Goal: Task Accomplishment & Management: Complete application form

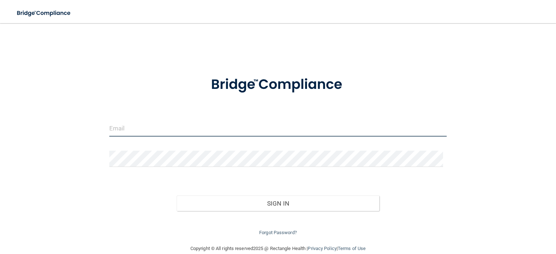
click at [114, 128] on input "email" at bounding box center [277, 128] width 337 height 16
type input "terrielane59@gmail.com"
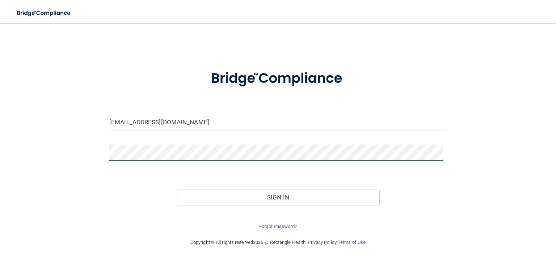
scroll to position [12, 0]
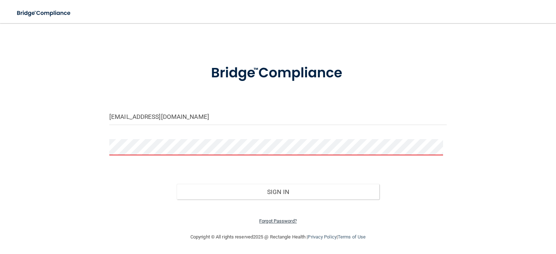
click at [276, 221] on link "Forgot Password?" at bounding box center [278, 221] width 38 height 5
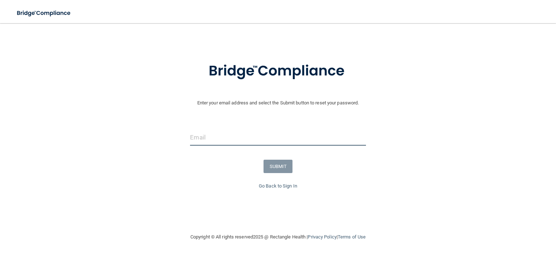
click at [191, 137] on input "email" at bounding box center [277, 138] width 175 height 16
type input "terrielane59@gmail.com"
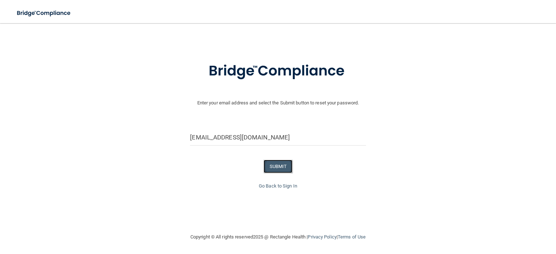
click at [271, 167] on button "SUBMIT" at bounding box center [277, 166] width 29 height 13
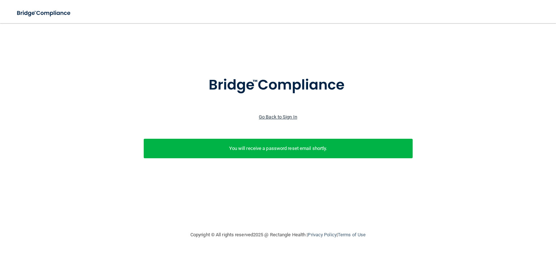
click at [268, 117] on link "Go Back to Sign In" at bounding box center [278, 116] width 38 height 5
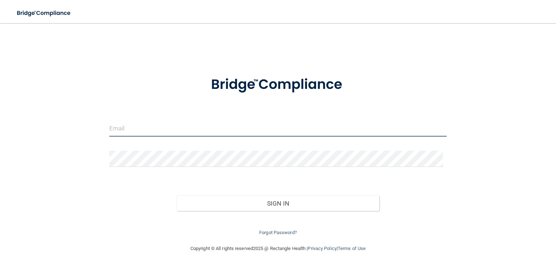
click at [131, 132] on input "email" at bounding box center [277, 128] width 337 height 16
type input "terrielane59@gmail.com"
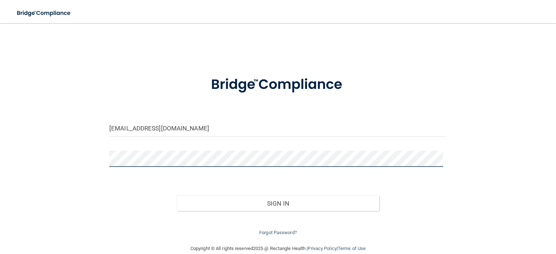
click at [177, 196] on button "Sign In" at bounding box center [278, 204] width 202 height 16
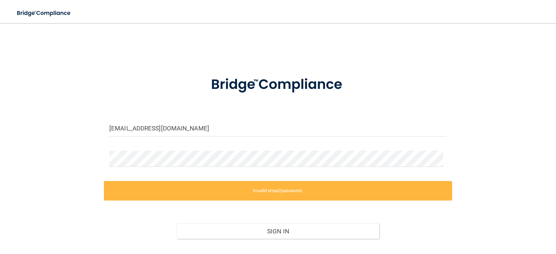
click at [276, 188] on label "Invalid email/password." at bounding box center [278, 191] width 348 height 20
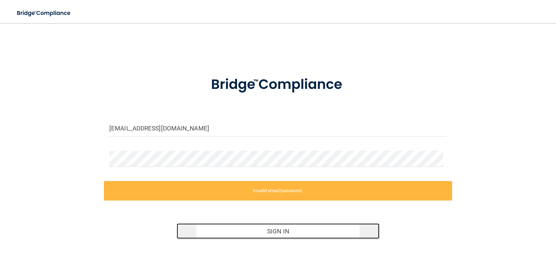
click at [275, 231] on button "Sign In" at bounding box center [278, 232] width 202 height 16
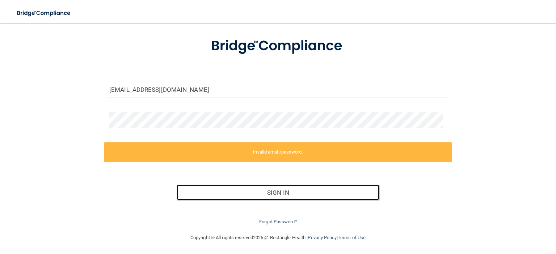
scroll to position [39, 0]
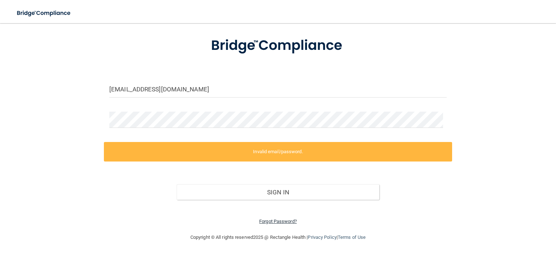
click at [272, 219] on link "Forgot Password?" at bounding box center [278, 221] width 38 height 5
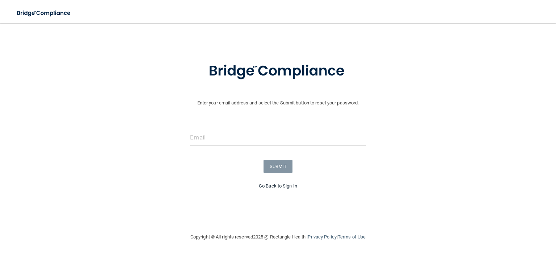
click at [265, 185] on link "Go Back to Sign In" at bounding box center [278, 185] width 38 height 5
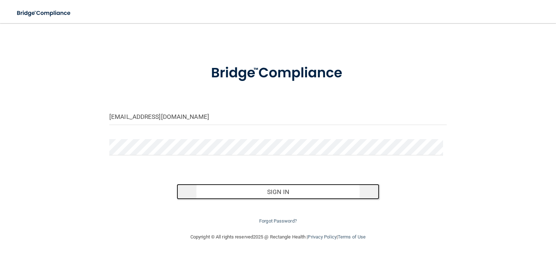
click at [270, 192] on button "Sign In" at bounding box center [278, 192] width 202 height 16
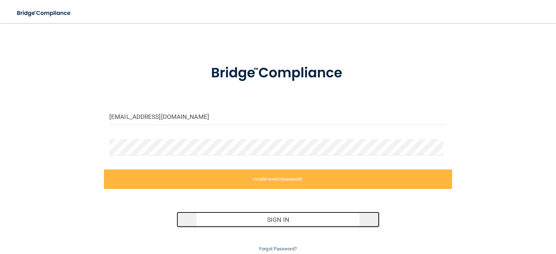
click at [271, 218] on button "Sign In" at bounding box center [278, 220] width 202 height 16
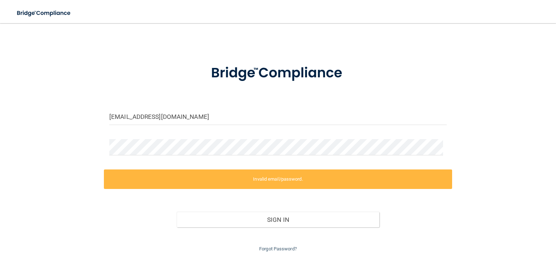
click at [275, 246] on link "Forgot Password?" at bounding box center [278, 248] width 38 height 5
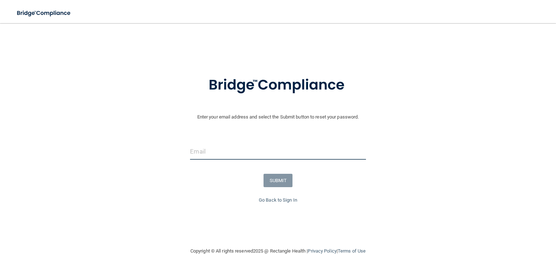
click at [197, 153] on input "email" at bounding box center [277, 152] width 175 height 16
type input "terrielane59@gmail.com"
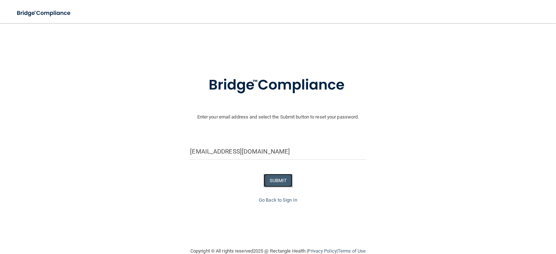
click at [276, 181] on button "SUBMIT" at bounding box center [277, 180] width 29 height 13
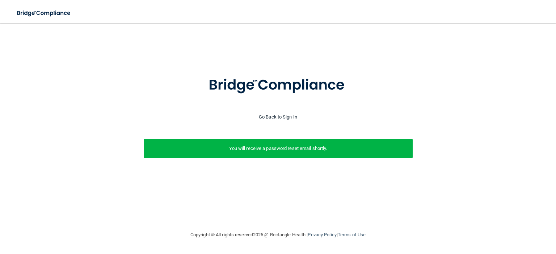
click at [267, 117] on link "Go Back to Sign In" at bounding box center [278, 116] width 38 height 5
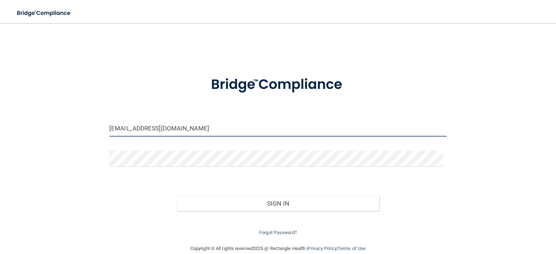
click at [198, 128] on input "terrielane59@gmail.com" at bounding box center [277, 128] width 337 height 16
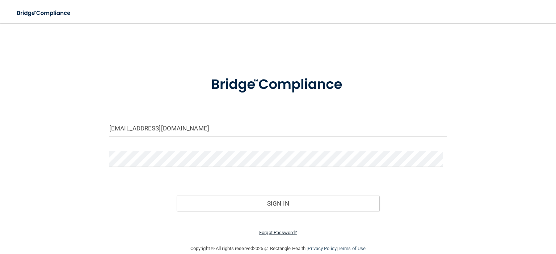
click at [271, 232] on link "Forgot Password?" at bounding box center [278, 232] width 38 height 5
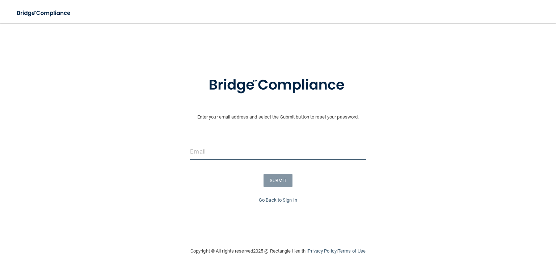
click at [202, 152] on input "email" at bounding box center [277, 152] width 175 height 16
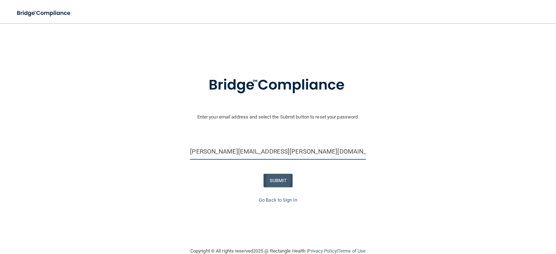
type input "[PERSON_NAME][EMAIL_ADDRESS][PERSON_NAME][DOMAIN_NAME]"
click at [278, 178] on button "SUBMIT" at bounding box center [277, 180] width 29 height 13
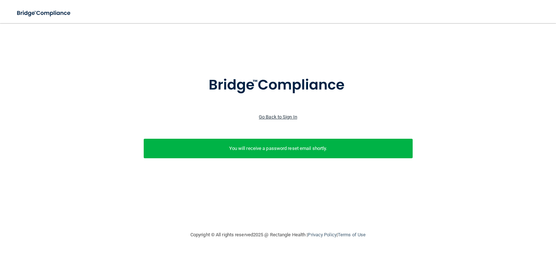
click at [272, 117] on link "Go Back to Sign In" at bounding box center [278, 116] width 38 height 5
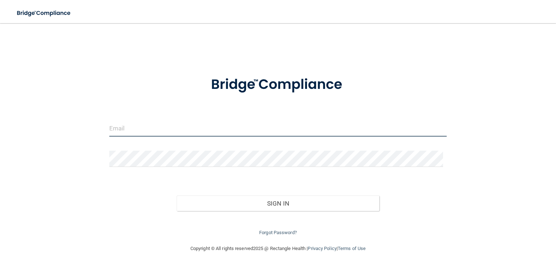
type input "[PERSON_NAME][EMAIL_ADDRESS][PERSON_NAME][DOMAIN_NAME]"
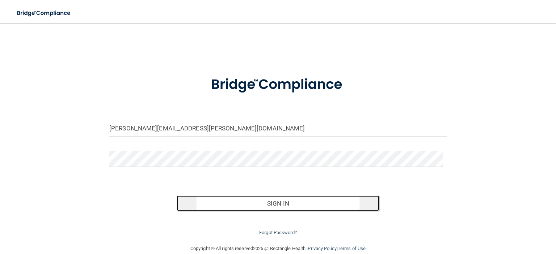
click at [278, 205] on button "Sign In" at bounding box center [278, 204] width 202 height 16
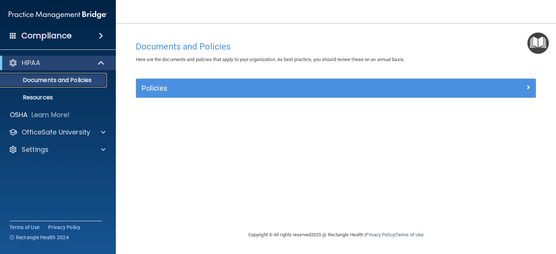
click at [88, 78] on p "Documents and Policies" at bounding box center [54, 80] width 99 height 7
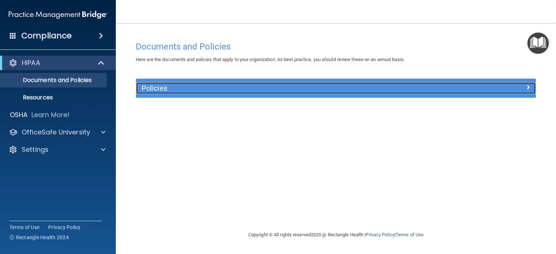
click at [163, 88] on h5 "Policies" at bounding box center [285, 88] width 289 height 8
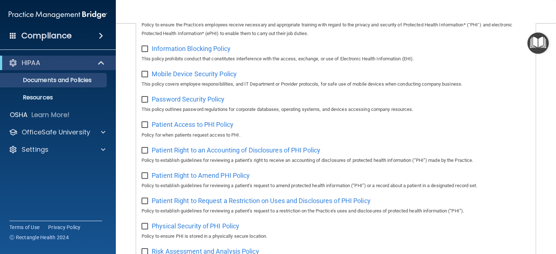
scroll to position [289, 0]
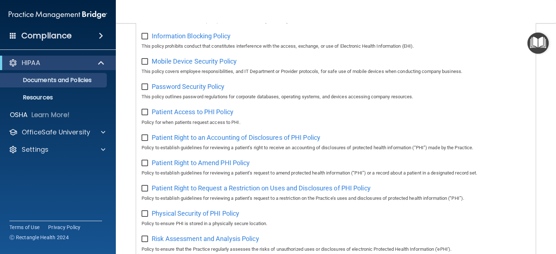
drag, startPoint x: 383, startPoint y: 172, endPoint x: 353, endPoint y: 172, distance: 29.7
click at [383, 172] on p "Policy to establish guidelines for reviewing a patient’s request to amend prote…" at bounding box center [335, 173] width 389 height 9
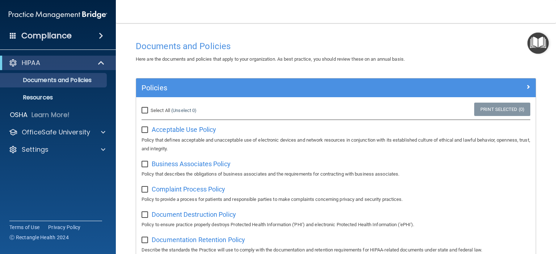
scroll to position [0, 0]
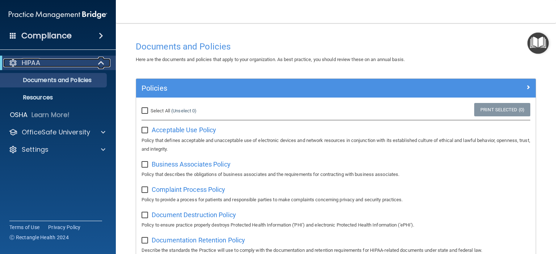
click at [101, 62] on span at bounding box center [102, 63] width 6 height 9
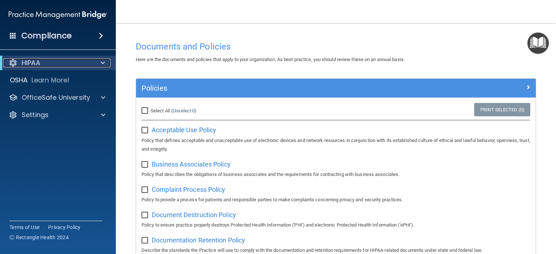
click at [101, 62] on span at bounding box center [103, 63] width 4 height 9
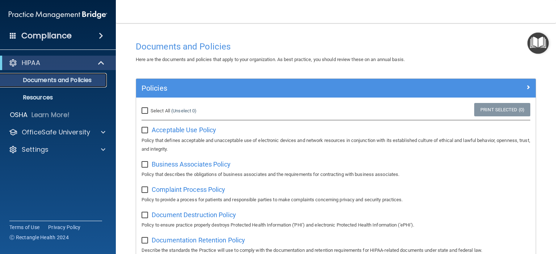
click at [77, 77] on p "Documents and Policies" at bounding box center [54, 80] width 99 height 7
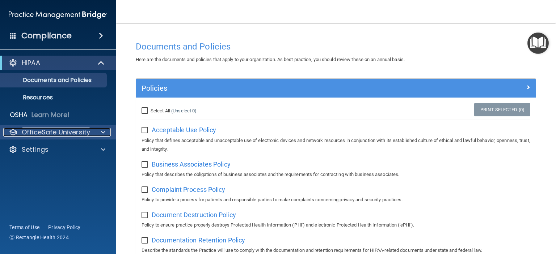
click at [103, 132] on span at bounding box center [103, 132] width 4 height 9
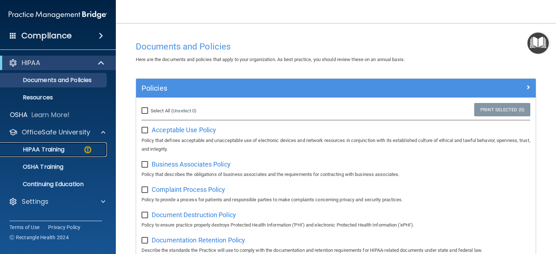
click at [56, 147] on p "HIPAA Training" at bounding box center [35, 149] width 60 height 7
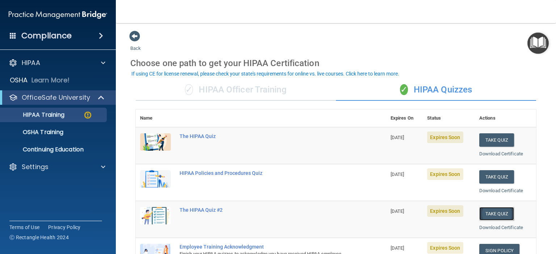
click at [492, 212] on button "Take Quiz" at bounding box center [496, 213] width 35 height 13
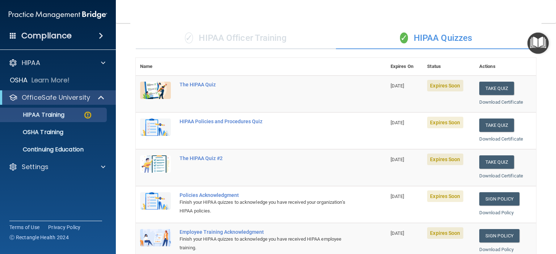
scroll to position [36, 0]
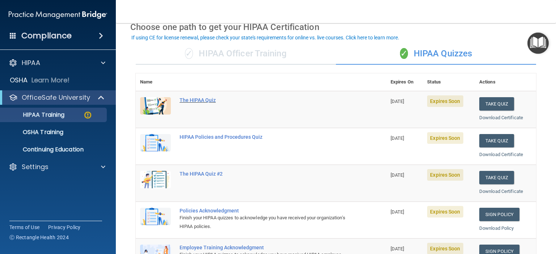
click at [198, 101] on div "The HIPAA Quiz" at bounding box center [264, 100] width 170 height 6
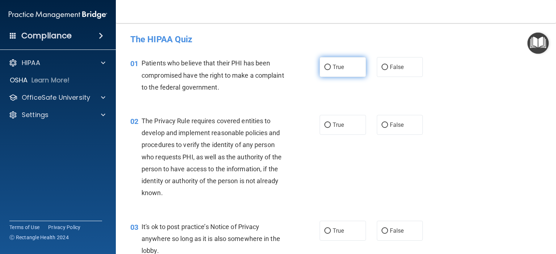
click at [324, 69] on input "True" at bounding box center [327, 67] width 7 height 5
radio input "true"
click at [324, 126] on input "True" at bounding box center [327, 125] width 7 height 5
radio input "true"
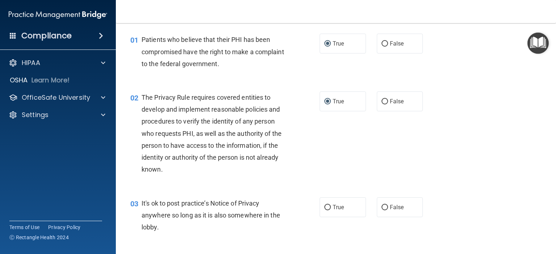
scroll to position [36, 0]
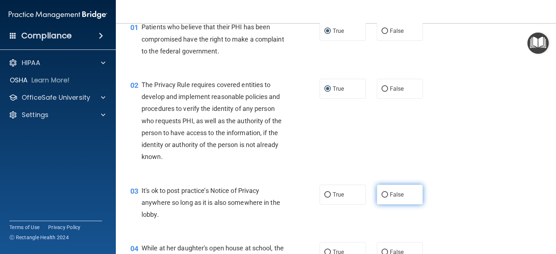
click at [381, 195] on input "False" at bounding box center [384, 194] width 7 height 5
radio input "true"
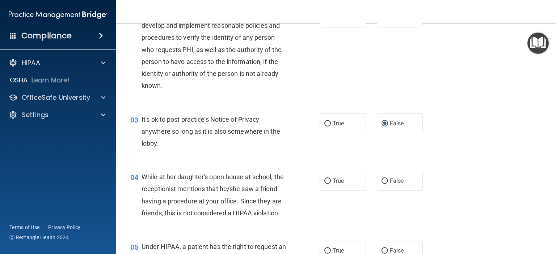
scroll to position [109, 0]
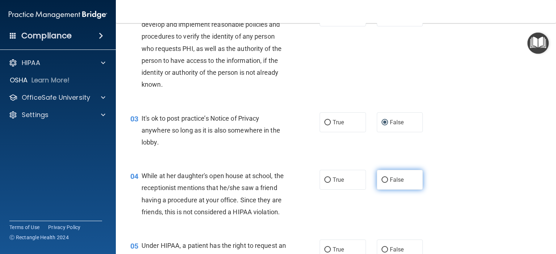
click at [381, 181] on input "False" at bounding box center [384, 180] width 7 height 5
radio input "true"
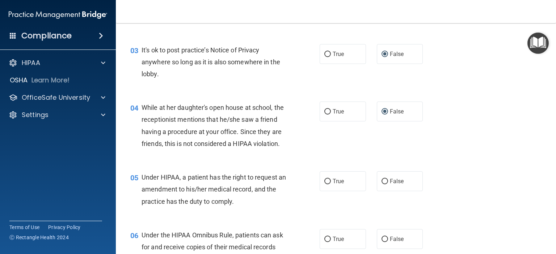
scroll to position [181, 0]
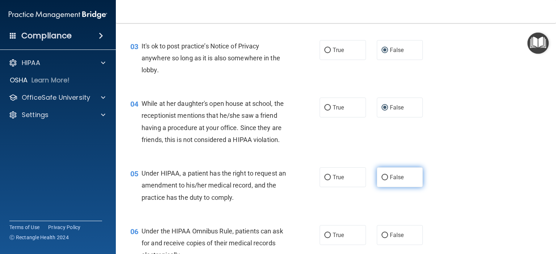
click at [381, 181] on input "False" at bounding box center [384, 177] width 7 height 5
radio input "true"
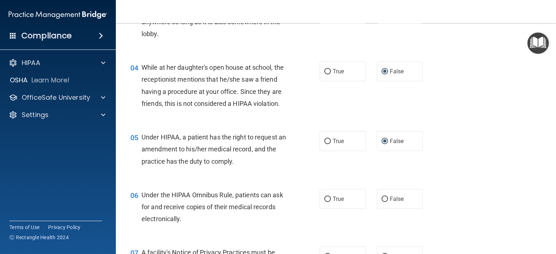
scroll to position [253, 0]
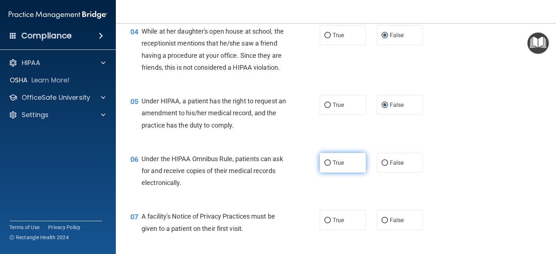
click at [325, 166] on input "True" at bounding box center [327, 163] width 7 height 5
radio input "true"
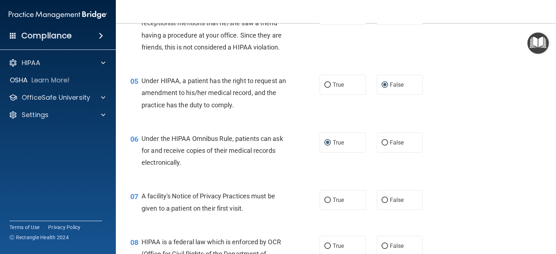
scroll to position [326, 0]
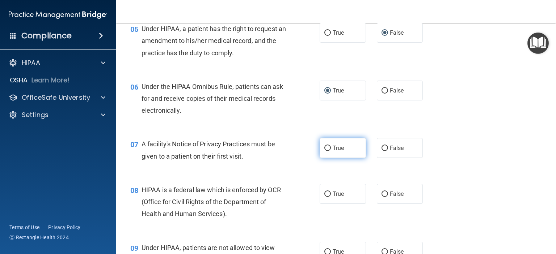
click at [324, 151] on input "True" at bounding box center [327, 148] width 7 height 5
radio input "true"
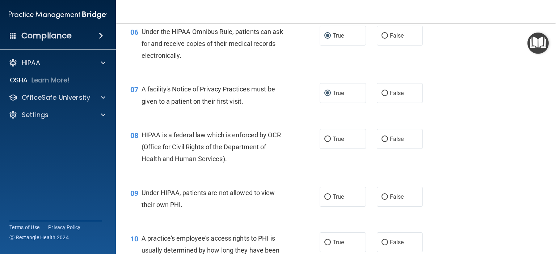
scroll to position [398, 0]
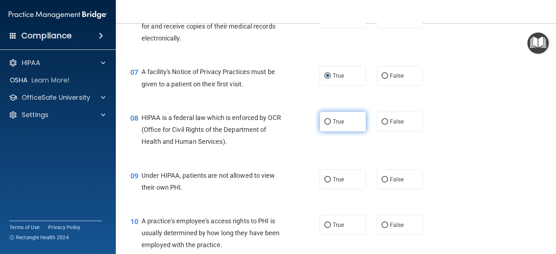
click at [324, 125] on input "True" at bounding box center [327, 121] width 7 height 5
radio input "true"
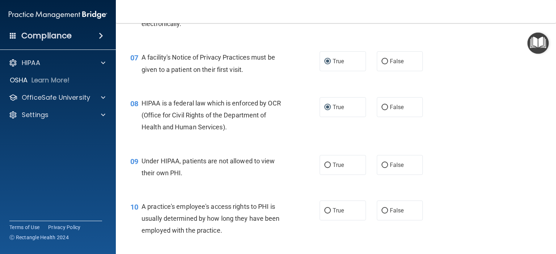
scroll to position [434, 0]
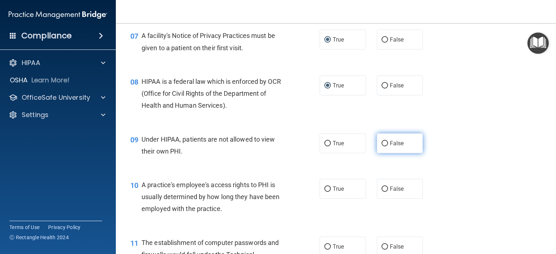
click at [381, 147] on input "False" at bounding box center [384, 143] width 7 height 5
radio input "true"
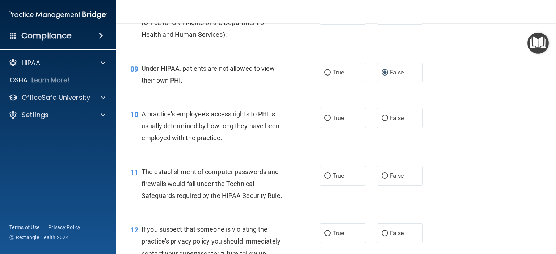
scroll to position [507, 0]
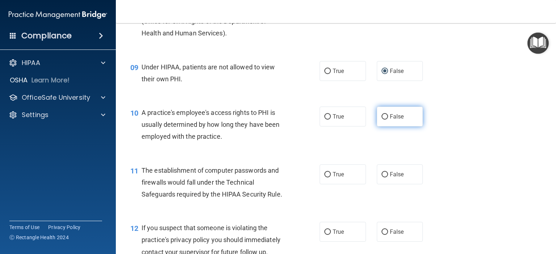
click at [377, 127] on label "False" at bounding box center [400, 117] width 46 height 20
click at [381, 120] on input "False" at bounding box center [384, 116] width 7 height 5
radio input "true"
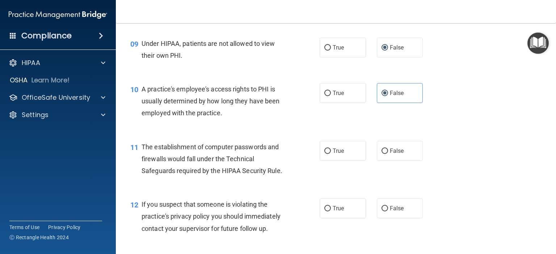
scroll to position [579, 0]
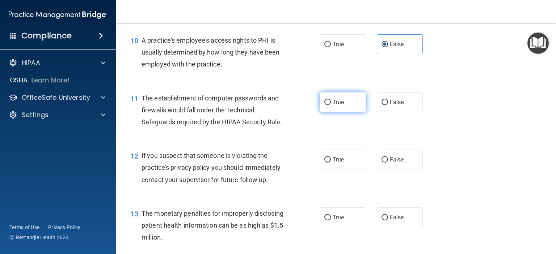
click at [325, 105] on input "True" at bounding box center [327, 102] width 7 height 5
radio input "true"
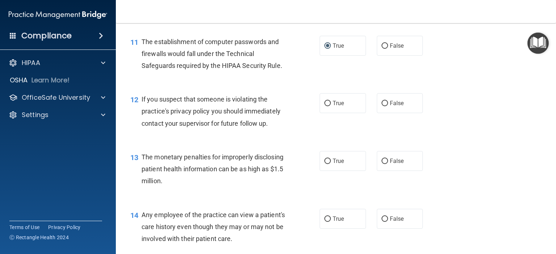
scroll to position [651, 0]
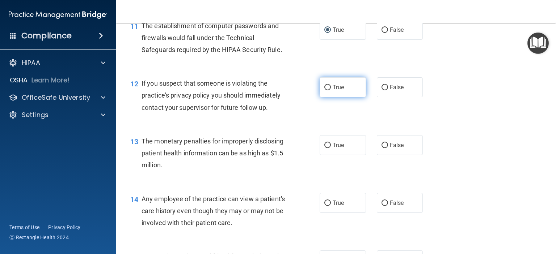
click at [327, 90] on input "True" at bounding box center [327, 87] width 7 height 5
radio input "true"
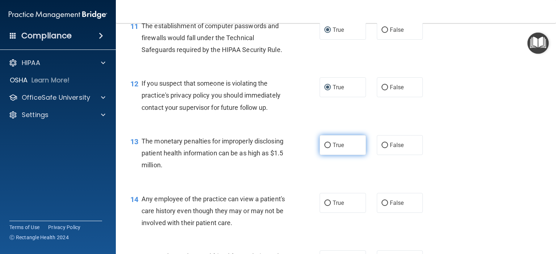
click at [325, 148] on input "True" at bounding box center [327, 145] width 7 height 5
radio input "true"
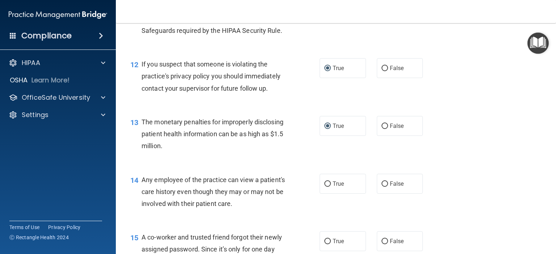
scroll to position [724, 0]
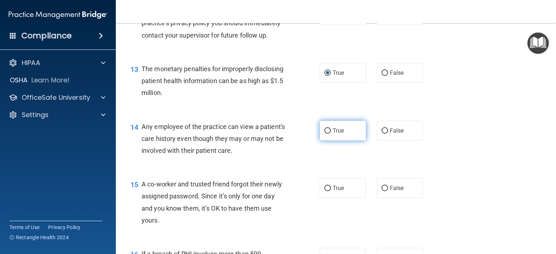
click at [324, 134] on input "True" at bounding box center [327, 130] width 7 height 5
radio input "true"
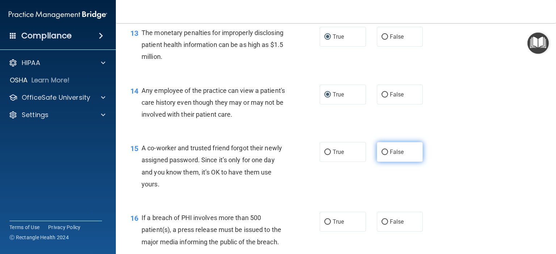
click at [384, 155] on input "False" at bounding box center [384, 152] width 7 height 5
radio input "true"
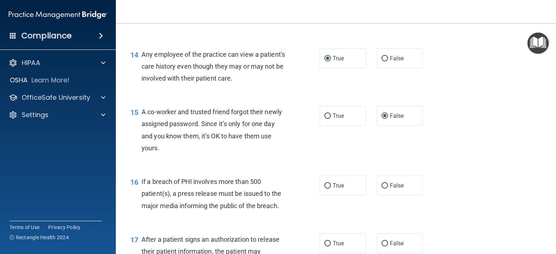
scroll to position [832, 0]
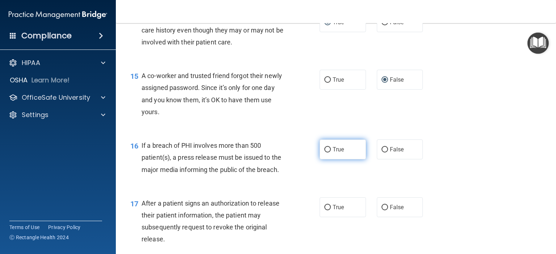
click at [326, 153] on input "True" at bounding box center [327, 149] width 7 height 5
radio input "true"
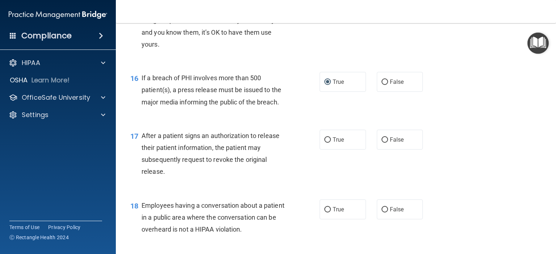
scroll to position [905, 0]
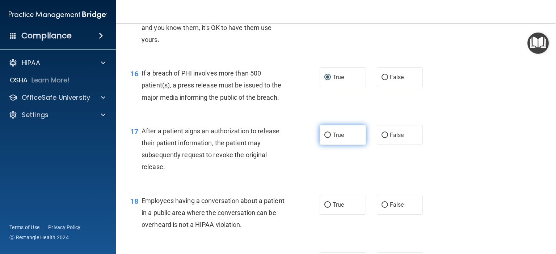
click at [324, 138] on input "True" at bounding box center [327, 135] width 7 height 5
radio input "true"
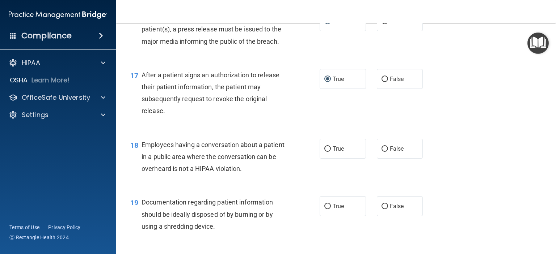
scroll to position [1013, 0]
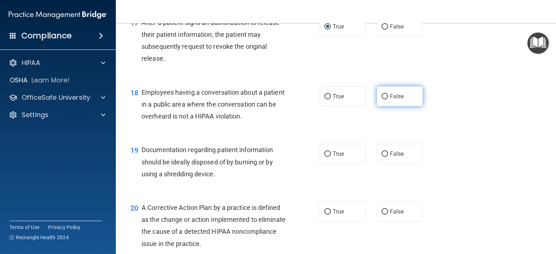
click at [381, 100] on input "False" at bounding box center [384, 96] width 7 height 5
radio input "true"
click at [324, 157] on input "True" at bounding box center [327, 154] width 7 height 5
radio input "true"
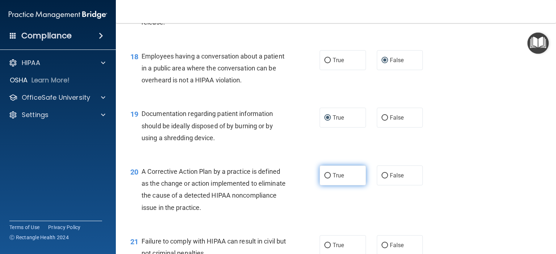
click at [327, 179] on input "True" at bounding box center [327, 175] width 7 height 5
radio input "true"
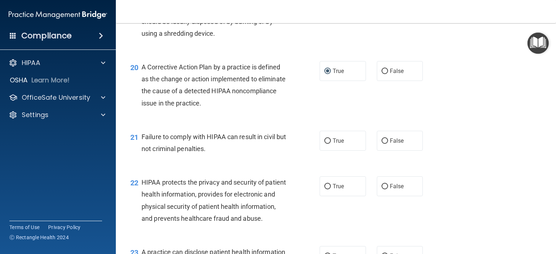
scroll to position [1158, 0]
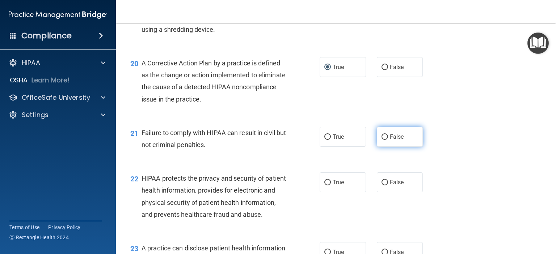
click at [382, 140] on input "False" at bounding box center [384, 137] width 7 height 5
radio input "true"
click at [325, 186] on input "True" at bounding box center [327, 182] width 7 height 5
radio input "true"
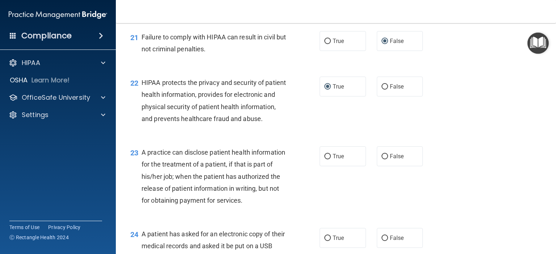
scroll to position [1266, 0]
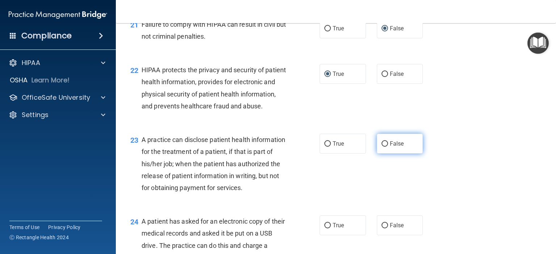
click at [381, 147] on input "False" at bounding box center [384, 143] width 7 height 5
radio input "true"
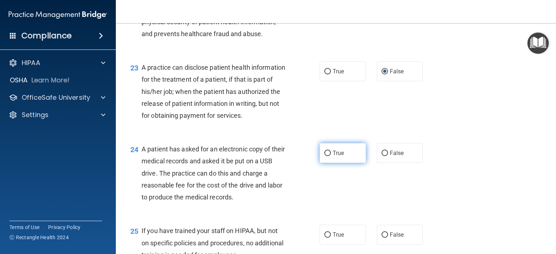
click at [324, 156] on input "True" at bounding box center [327, 153] width 7 height 5
radio input "true"
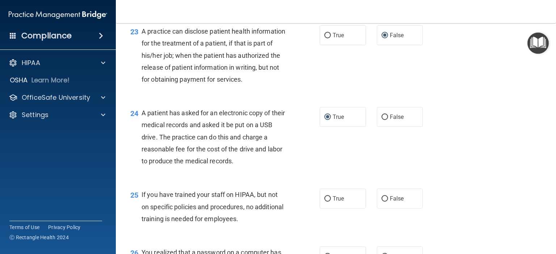
scroll to position [1411, 0]
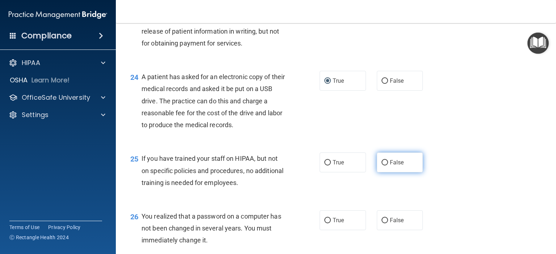
click at [381, 166] on input "False" at bounding box center [384, 162] width 7 height 5
radio input "true"
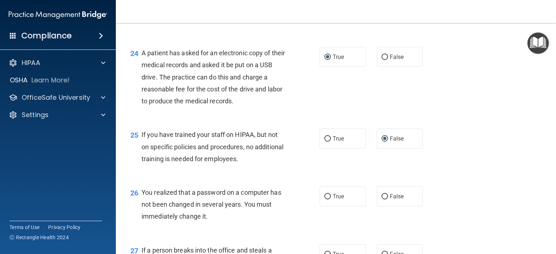
scroll to position [1483, 0]
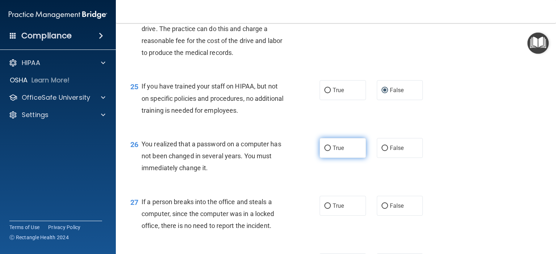
click at [324, 151] on input "True" at bounding box center [327, 148] width 7 height 5
radio input "true"
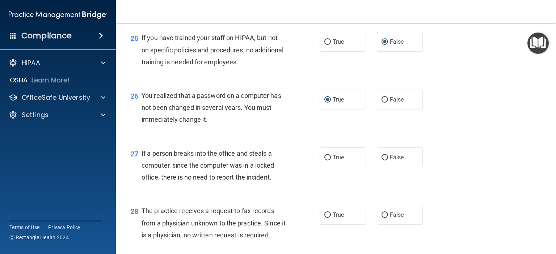
scroll to position [1556, 0]
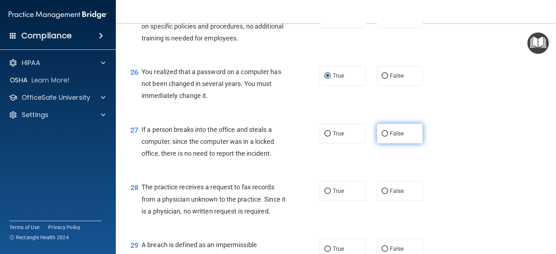
click at [383, 137] on input "False" at bounding box center [384, 133] width 7 height 5
radio input "true"
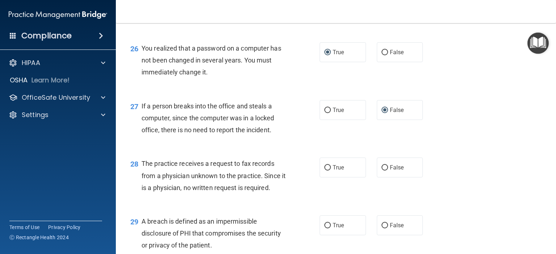
scroll to position [1628, 0]
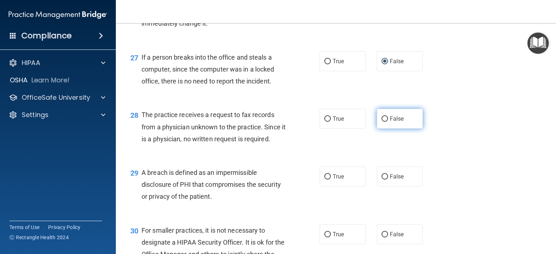
click at [381, 122] on input "False" at bounding box center [384, 119] width 7 height 5
radio input "true"
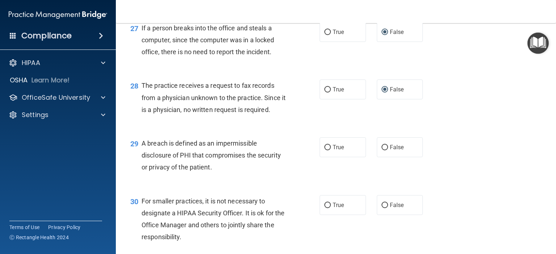
scroll to position [1701, 0]
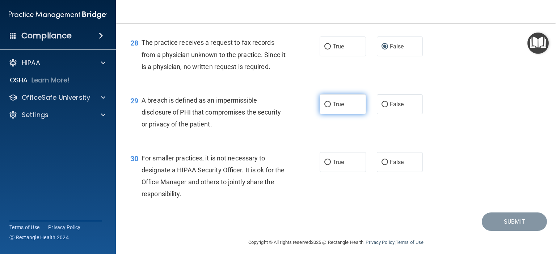
click at [325, 107] on input "True" at bounding box center [327, 104] width 7 height 5
radio input "true"
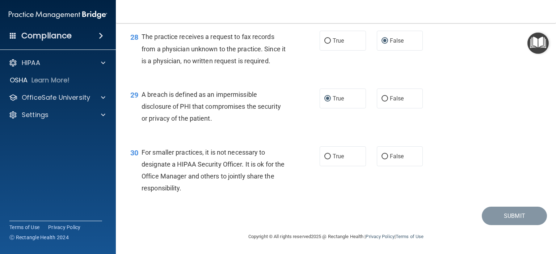
scroll to position [1743, 0]
click at [382, 157] on input "False" at bounding box center [384, 156] width 7 height 5
radio input "true"
click at [498, 212] on button "Submit" at bounding box center [514, 216] width 65 height 18
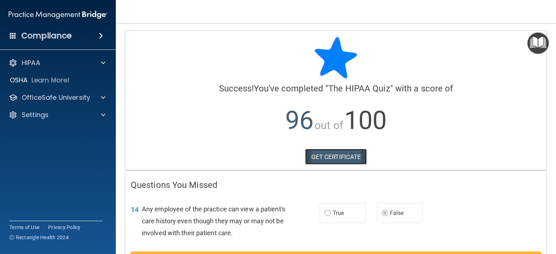
click at [323, 154] on link "GET CERTIFICATE" at bounding box center [336, 157] width 62 height 16
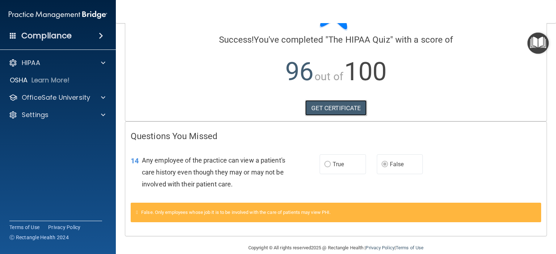
scroll to position [59, 0]
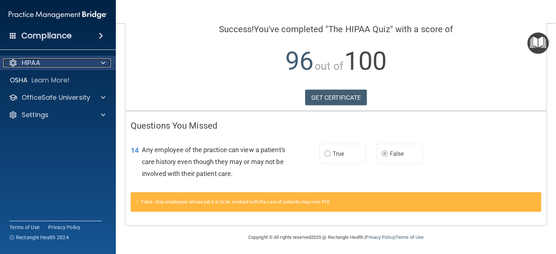
click at [35, 67] on p "HIPAA" at bounding box center [31, 63] width 18 height 9
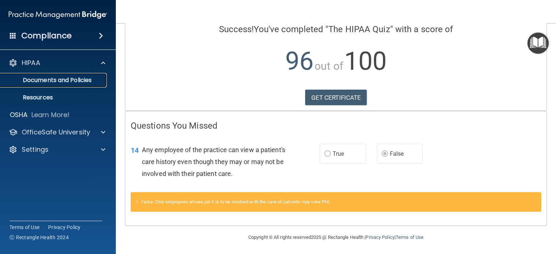
click at [41, 79] on p "Documents and Policies" at bounding box center [54, 80] width 99 height 7
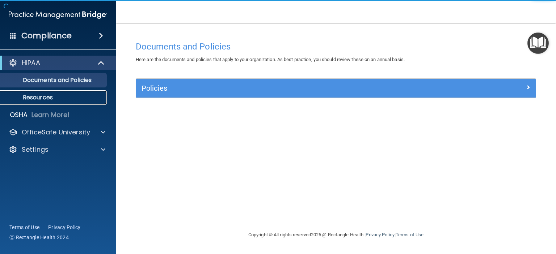
click at [37, 96] on p "Resources" at bounding box center [54, 97] width 99 height 7
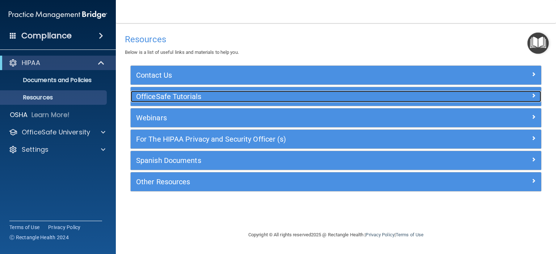
click at [172, 97] on h5 "OfficeSafe Tutorials" at bounding box center [284, 97] width 297 height 8
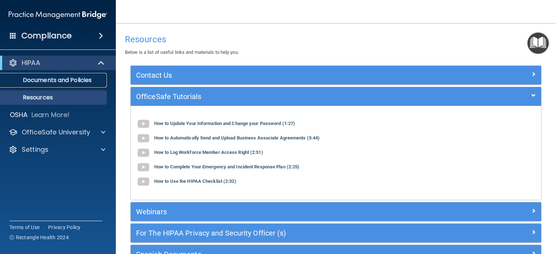
click at [54, 80] on p "Documents and Policies" at bounding box center [54, 80] width 99 height 7
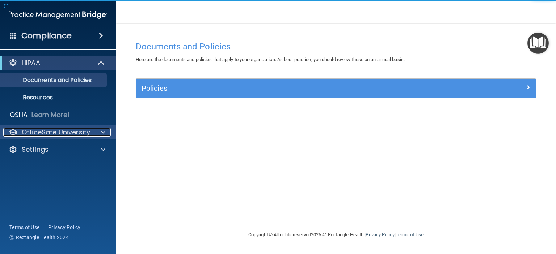
click at [103, 133] on span at bounding box center [103, 132] width 4 height 9
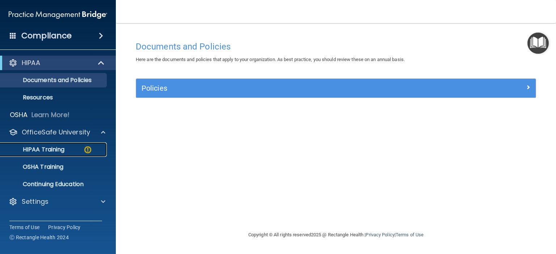
click at [59, 147] on p "HIPAA Training" at bounding box center [35, 149] width 60 height 7
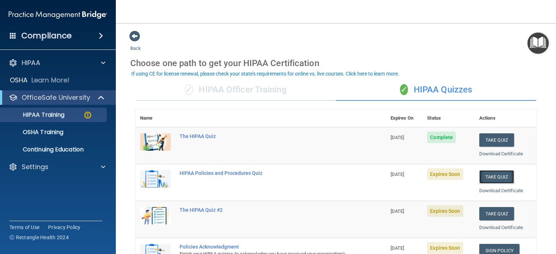
click at [485, 177] on button "Take Quiz" at bounding box center [496, 176] width 35 height 13
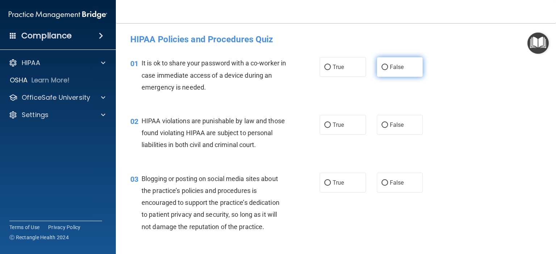
click at [384, 66] on input "False" at bounding box center [384, 67] width 7 height 5
radio input "true"
click at [326, 126] on input "True" at bounding box center [327, 125] width 7 height 5
radio input "true"
click at [381, 186] on input "False" at bounding box center [384, 183] width 7 height 5
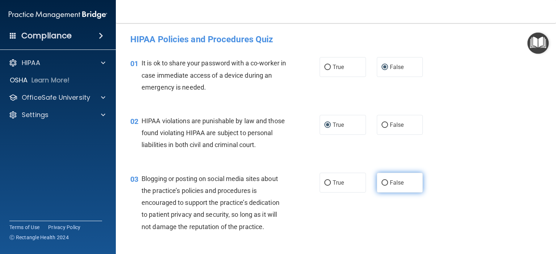
radio input "true"
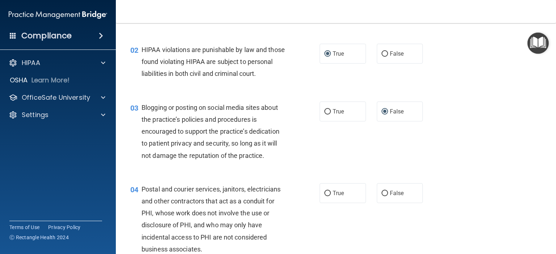
scroll to position [72, 0]
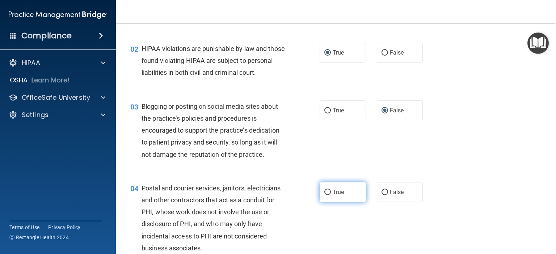
click at [327, 195] on input "True" at bounding box center [327, 192] width 7 height 5
radio input "true"
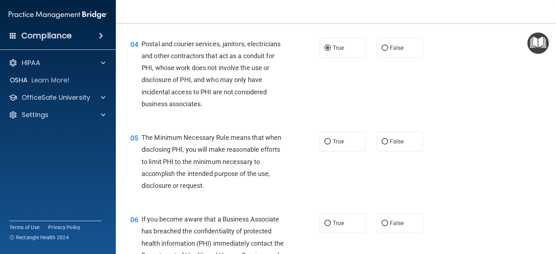
scroll to position [217, 0]
click at [324, 144] on input "True" at bounding box center [327, 141] width 7 height 5
radio input "true"
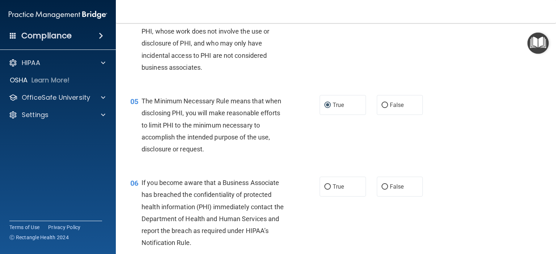
scroll to position [289, 0]
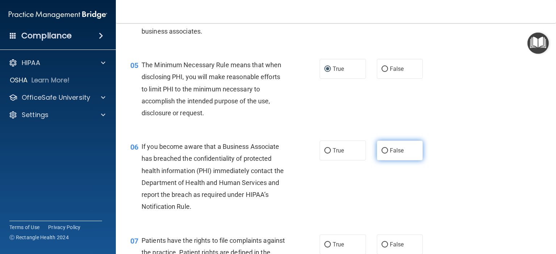
click at [381, 154] on input "False" at bounding box center [384, 150] width 7 height 5
radio input "true"
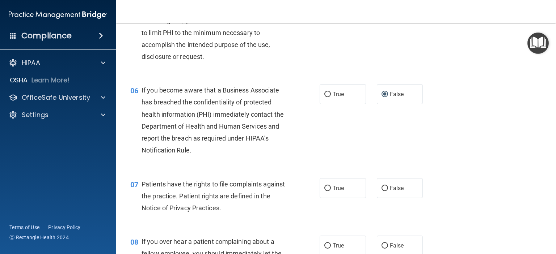
scroll to position [362, 0]
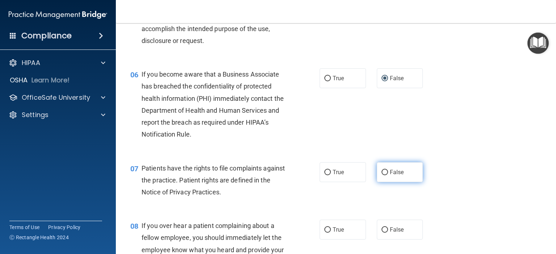
click at [381, 175] on input "False" at bounding box center [384, 172] width 7 height 5
radio input "true"
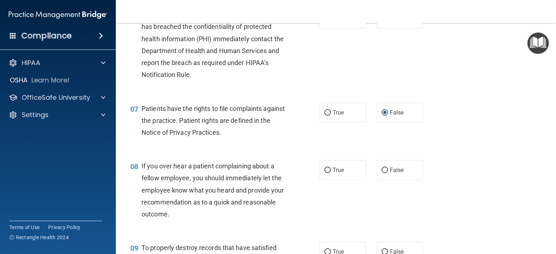
scroll to position [434, 0]
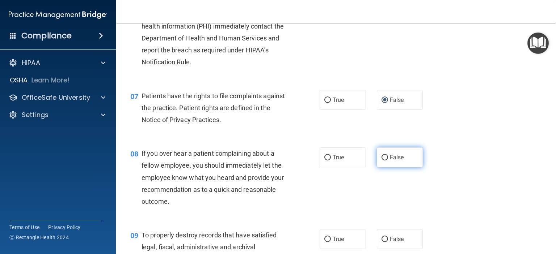
click at [381, 161] on input "False" at bounding box center [384, 157] width 7 height 5
radio input "true"
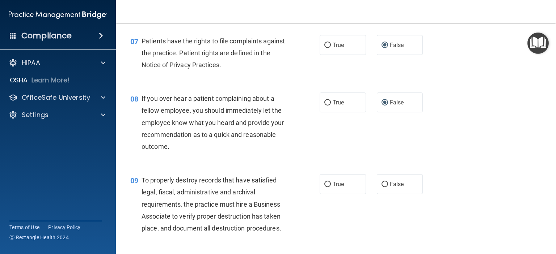
scroll to position [507, 0]
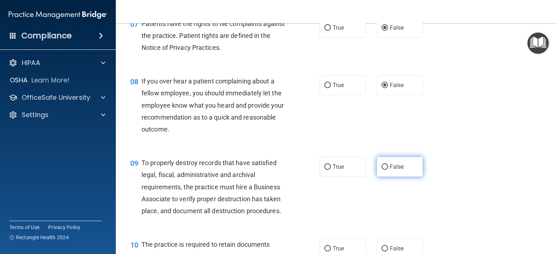
click at [381, 170] on input "False" at bounding box center [384, 167] width 7 height 5
radio input "true"
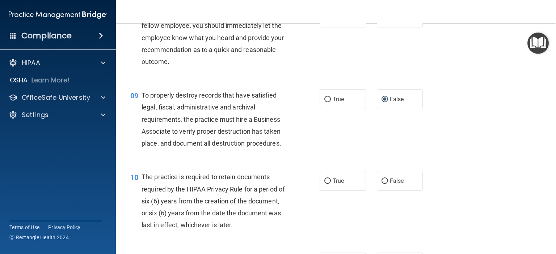
scroll to position [579, 0]
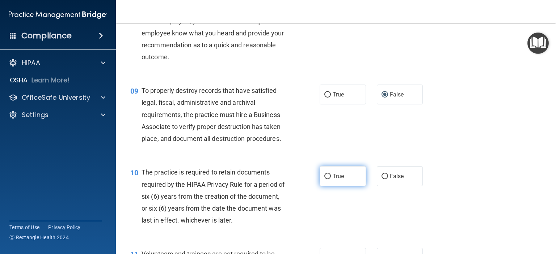
click at [324, 179] on input "True" at bounding box center [327, 176] width 7 height 5
radio input "true"
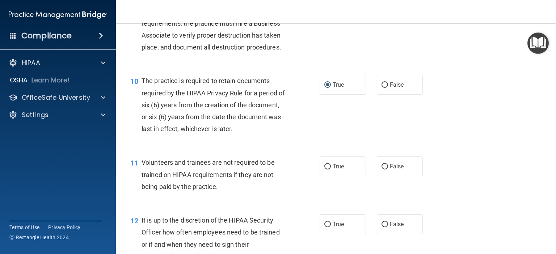
scroll to position [687, 0]
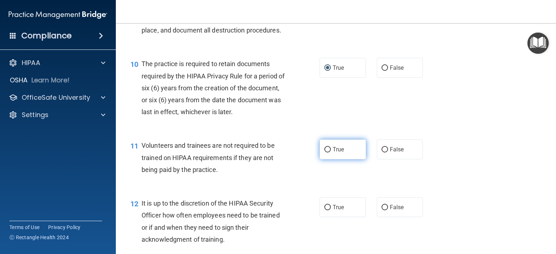
click at [324, 153] on input "True" at bounding box center [327, 149] width 7 height 5
radio input "true"
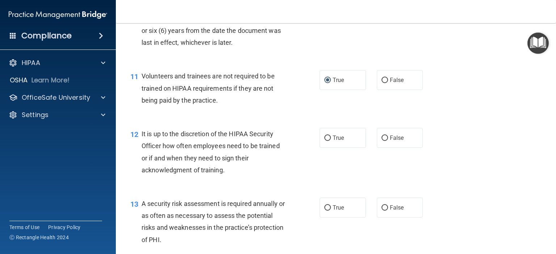
scroll to position [760, 0]
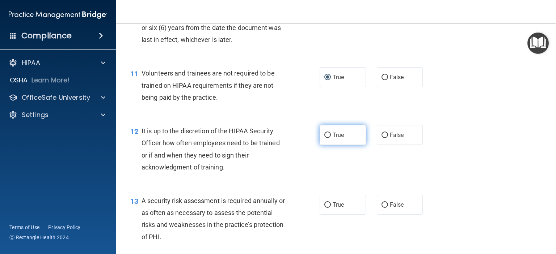
click at [326, 138] on input "True" at bounding box center [327, 135] width 7 height 5
radio input "true"
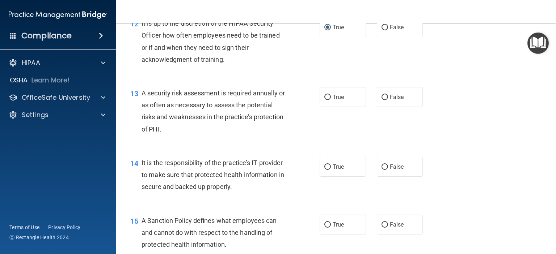
scroll to position [868, 0]
click at [381, 100] on input "False" at bounding box center [384, 96] width 7 height 5
radio input "true"
click at [381, 169] on input "False" at bounding box center [384, 166] width 7 height 5
radio input "true"
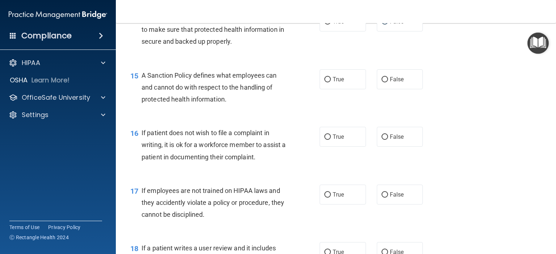
scroll to position [1049, 0]
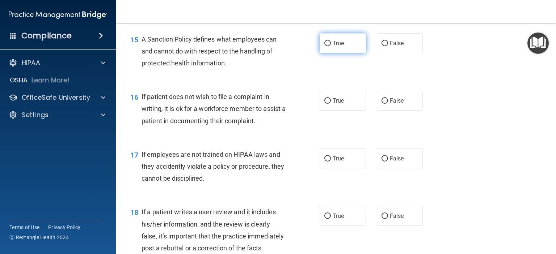
click at [325, 46] on input "True" at bounding box center [327, 43] width 7 height 5
radio input "true"
click at [325, 104] on input "True" at bounding box center [327, 100] width 7 height 5
radio input "true"
click at [325, 162] on input "True" at bounding box center [327, 158] width 7 height 5
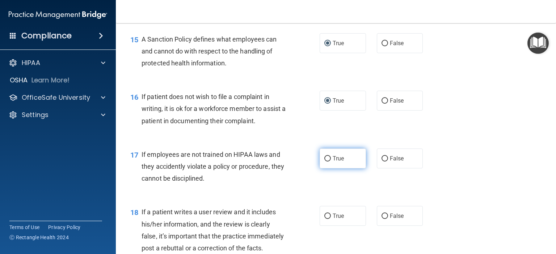
radio input "true"
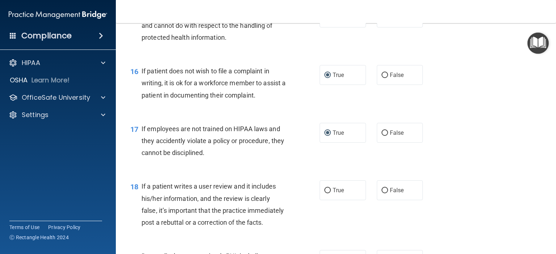
scroll to position [1085, 0]
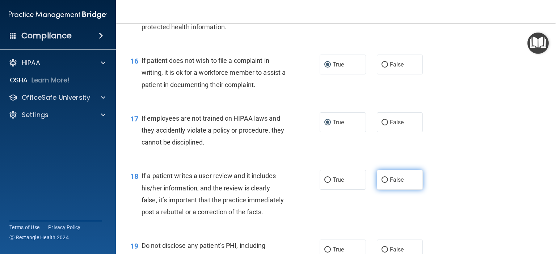
click at [381, 183] on input "False" at bounding box center [384, 180] width 7 height 5
radio input "true"
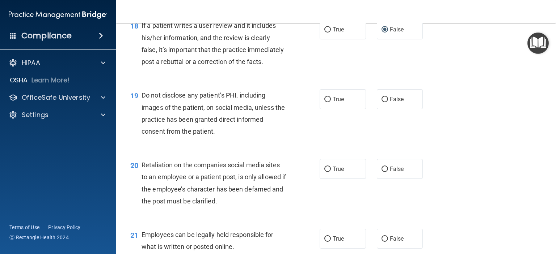
scroll to position [1266, 0]
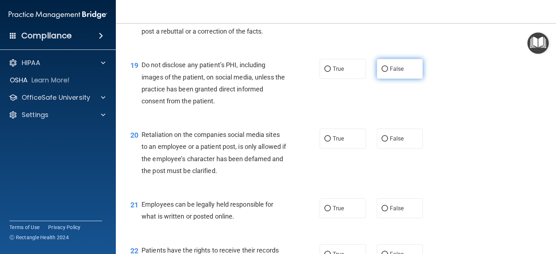
click at [381, 79] on label "False" at bounding box center [400, 69] width 46 height 20
click at [381, 72] on input "False" at bounding box center [384, 69] width 7 height 5
radio input "true"
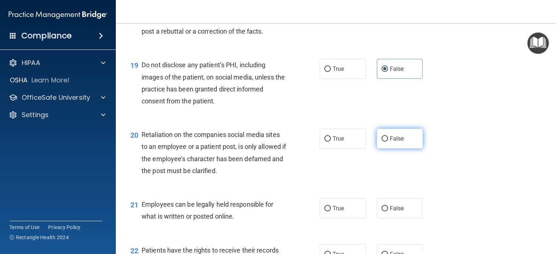
click at [382, 142] on input "False" at bounding box center [384, 138] width 7 height 5
radio input "true"
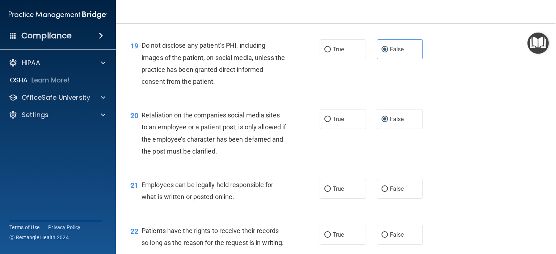
scroll to position [1303, 0]
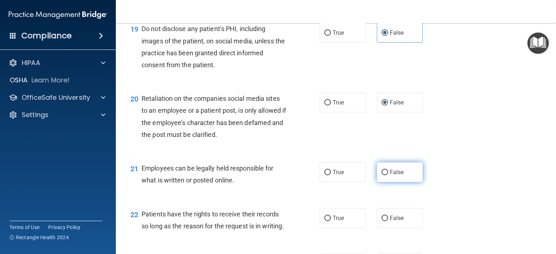
click at [384, 175] on input "False" at bounding box center [384, 172] width 7 height 5
radio input "true"
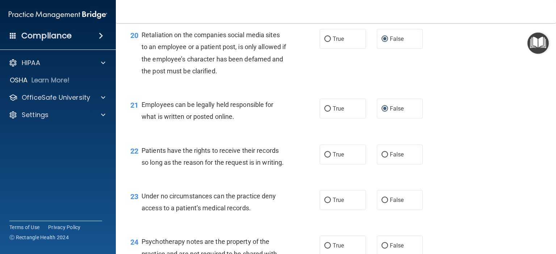
scroll to position [1375, 0]
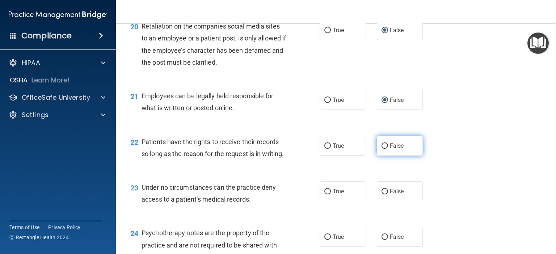
click at [382, 149] on input "False" at bounding box center [384, 146] width 7 height 5
radio input "true"
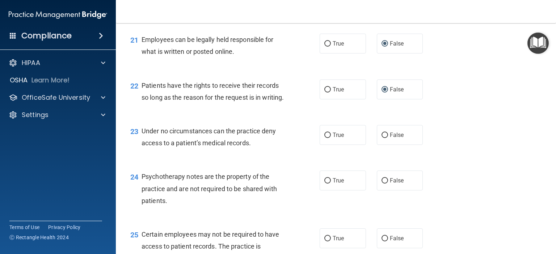
scroll to position [1447, 0]
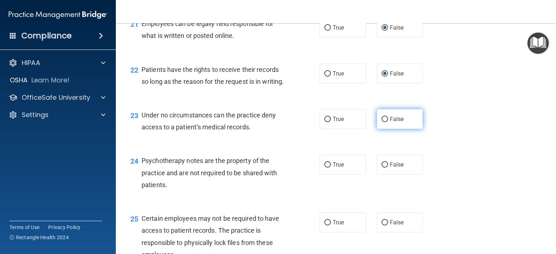
click at [381, 122] on input "False" at bounding box center [384, 119] width 7 height 5
radio input "true"
click at [381, 168] on input "False" at bounding box center [384, 164] width 7 height 5
radio input "true"
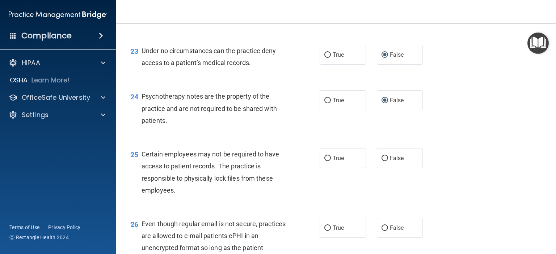
scroll to position [1520, 0]
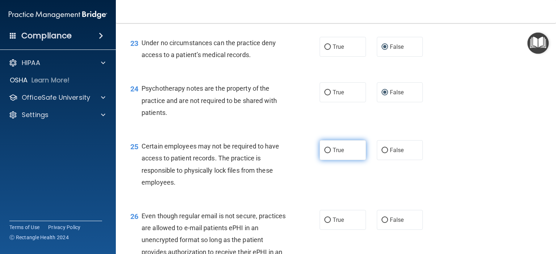
click at [325, 153] on input "True" at bounding box center [327, 150] width 7 height 5
radio input "true"
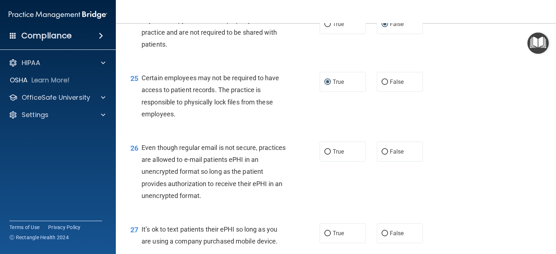
scroll to position [1592, 0]
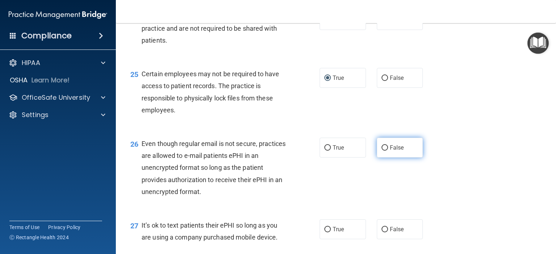
click at [381, 151] on input "False" at bounding box center [384, 147] width 7 height 5
radio input "true"
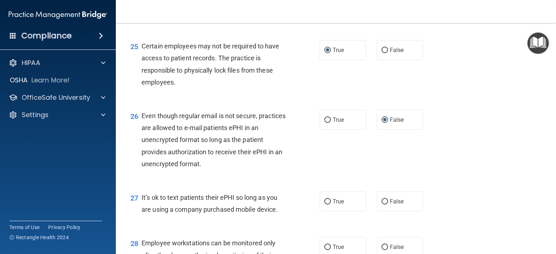
scroll to position [1664, 0]
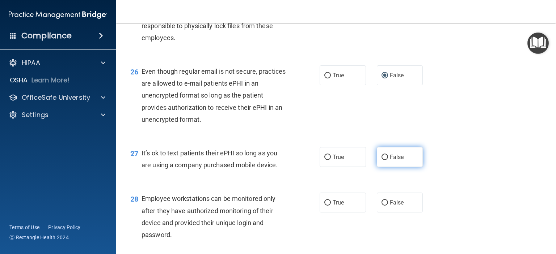
click at [381, 160] on input "False" at bounding box center [384, 157] width 7 height 5
radio input "true"
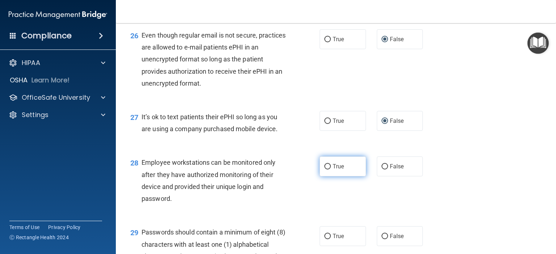
click at [325, 170] on input "True" at bounding box center [327, 166] width 7 height 5
radio input "true"
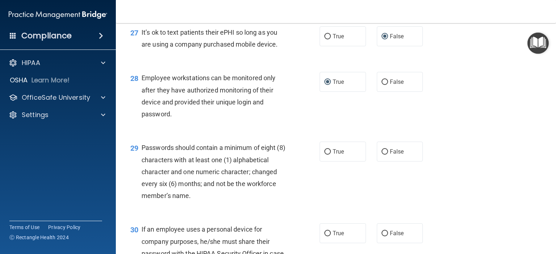
scroll to position [1809, 0]
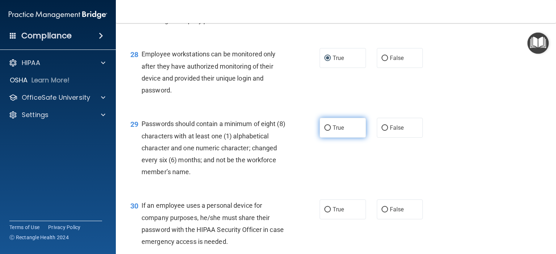
click at [324, 131] on input "True" at bounding box center [327, 128] width 7 height 5
radio input "true"
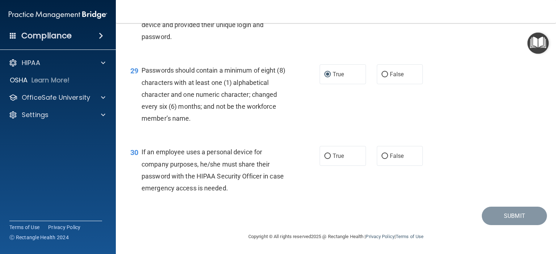
scroll to position [1881, 0]
click at [326, 159] on input "True" at bounding box center [327, 156] width 7 height 5
radio input "true"
click at [500, 214] on button "Submit" at bounding box center [514, 216] width 65 height 18
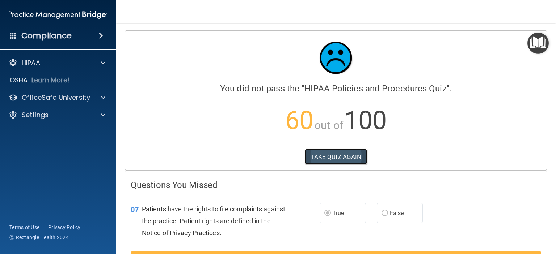
click at [318, 156] on button "TAKE QUIZ AGAIN" at bounding box center [336, 157] width 63 height 16
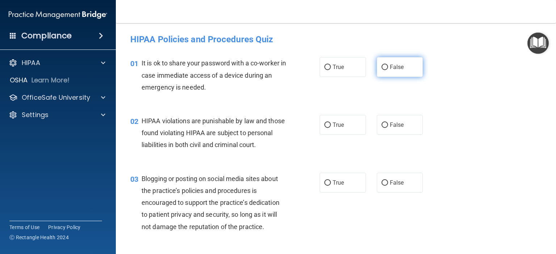
click at [383, 67] on input "False" at bounding box center [384, 67] width 7 height 5
radio input "true"
click at [324, 127] on input "True" at bounding box center [327, 125] width 7 height 5
radio input "true"
click at [382, 186] on input "False" at bounding box center [384, 183] width 7 height 5
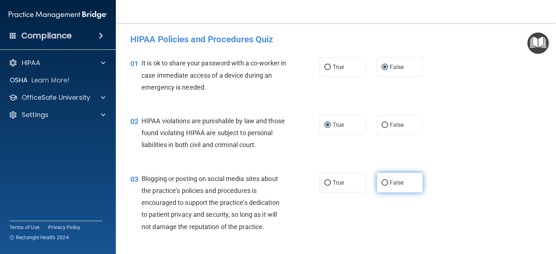
radio input "true"
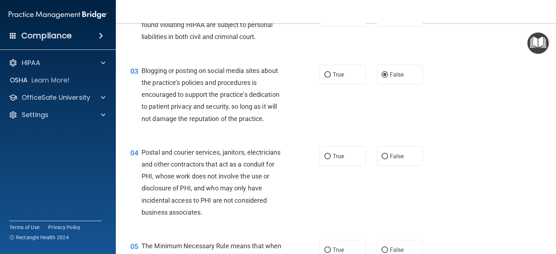
scroll to position [109, 0]
click at [324, 159] on input "True" at bounding box center [327, 156] width 7 height 5
radio input "true"
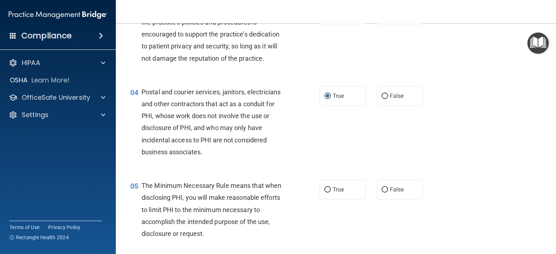
scroll to position [217, 0]
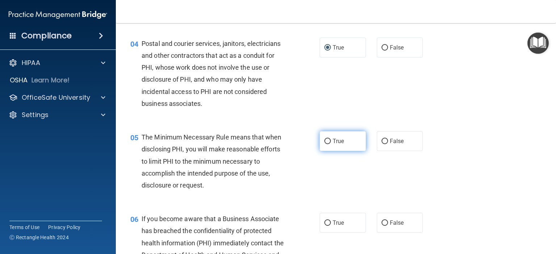
click at [324, 144] on input "True" at bounding box center [327, 141] width 7 height 5
radio input "true"
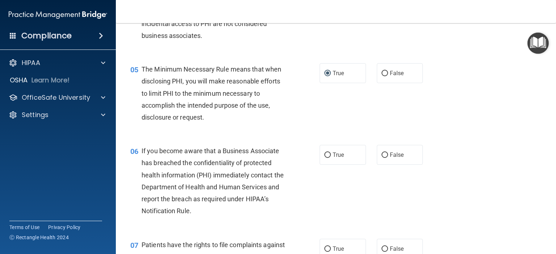
scroll to position [289, 0]
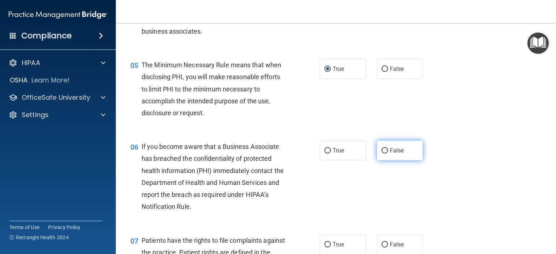
click at [381, 154] on input "False" at bounding box center [384, 150] width 7 height 5
radio input "true"
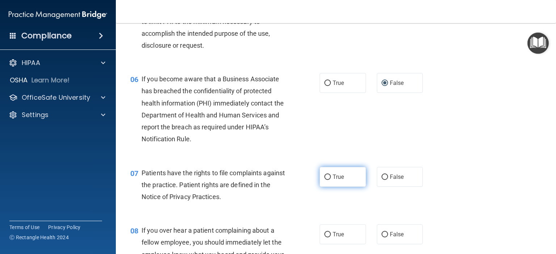
scroll to position [362, 0]
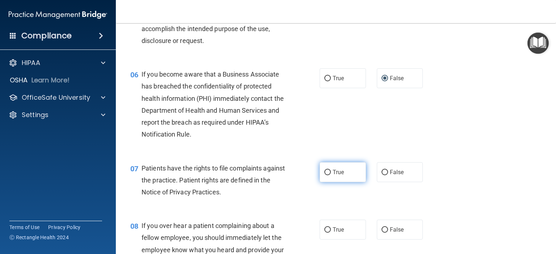
click at [328, 182] on label "True" at bounding box center [342, 172] width 46 height 20
click at [328, 175] on input "True" at bounding box center [327, 172] width 7 height 5
radio input "true"
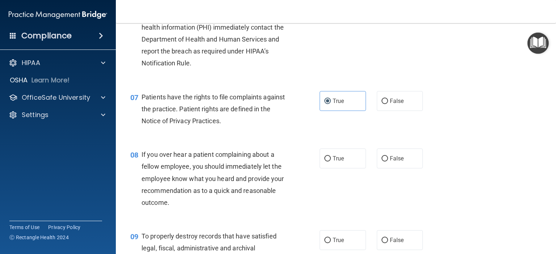
scroll to position [434, 0]
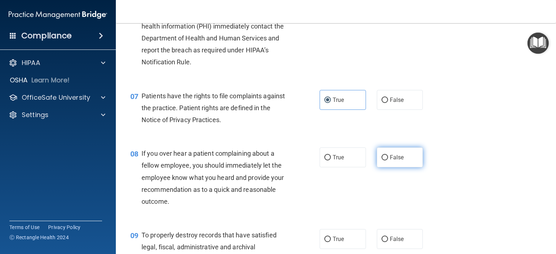
click at [381, 161] on input "False" at bounding box center [384, 157] width 7 height 5
radio input "true"
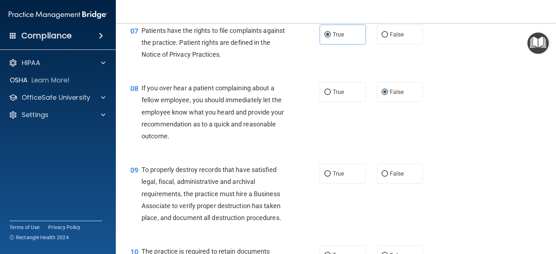
scroll to position [507, 0]
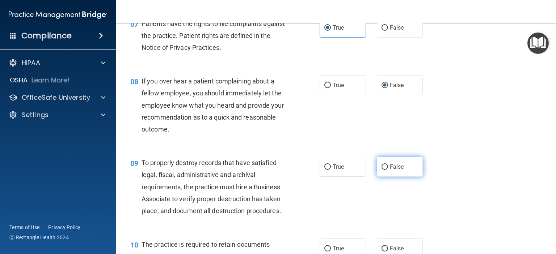
click at [381, 170] on input "False" at bounding box center [384, 167] width 7 height 5
radio input "true"
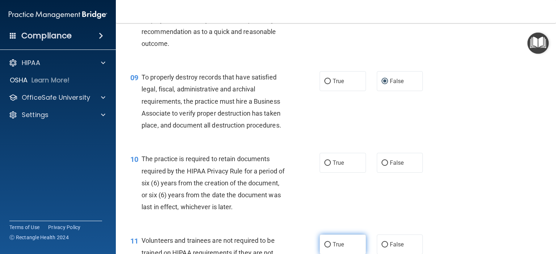
scroll to position [615, 0]
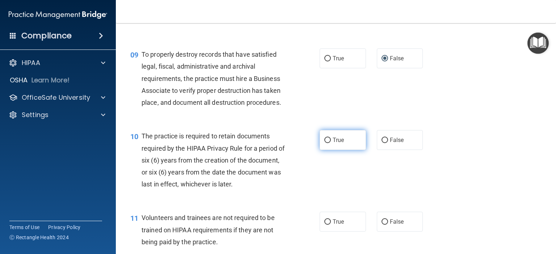
click at [325, 143] on input "True" at bounding box center [327, 140] width 7 height 5
radio input "true"
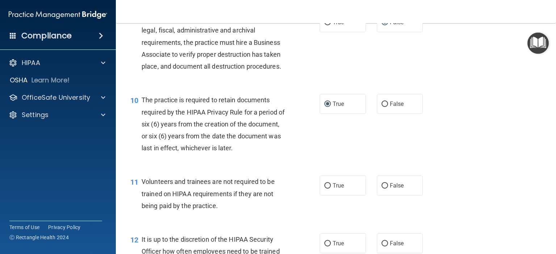
scroll to position [687, 0]
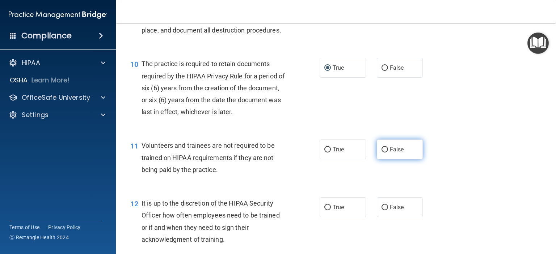
click at [381, 153] on input "False" at bounding box center [384, 149] width 7 height 5
radio input "true"
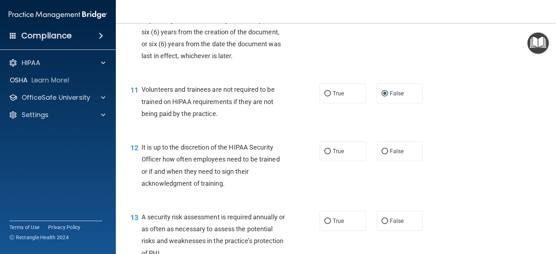
scroll to position [760, 0]
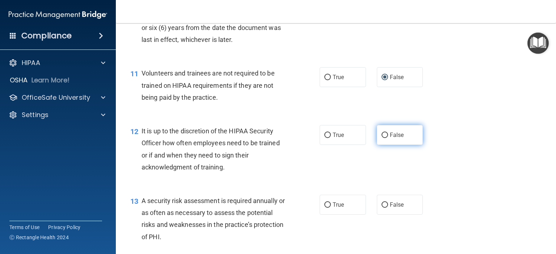
click at [381, 138] on input "False" at bounding box center [384, 135] width 7 height 5
radio input "true"
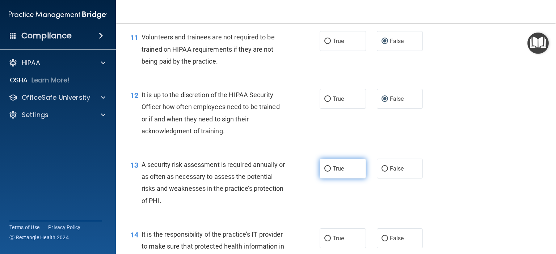
click at [324, 172] on input "True" at bounding box center [327, 168] width 7 height 5
radio input "true"
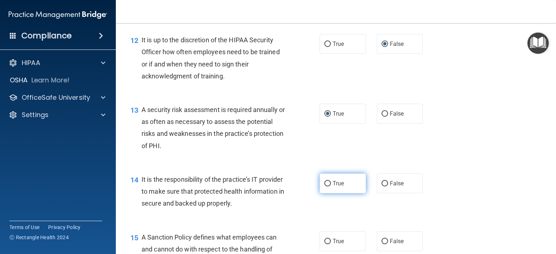
scroll to position [868, 0]
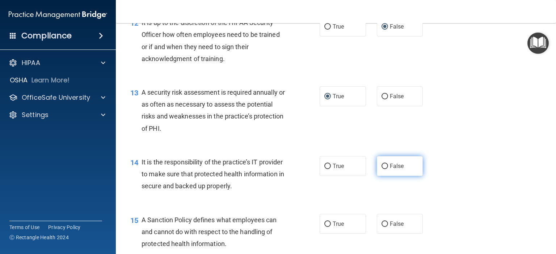
click at [381, 169] on input "False" at bounding box center [384, 166] width 7 height 5
radio input "true"
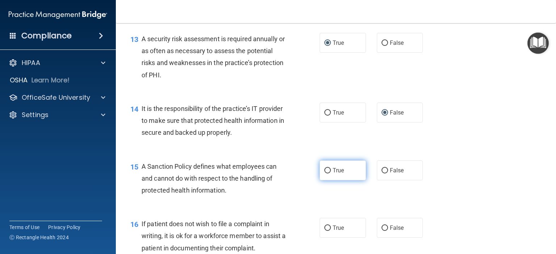
scroll to position [941, 0]
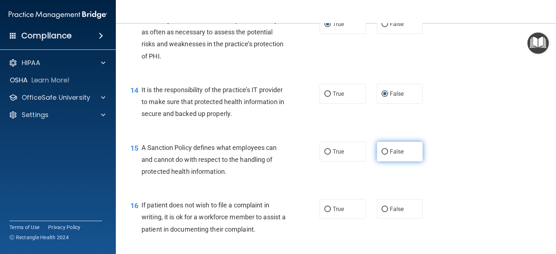
click at [381, 155] on input "False" at bounding box center [384, 151] width 7 height 5
radio input "true"
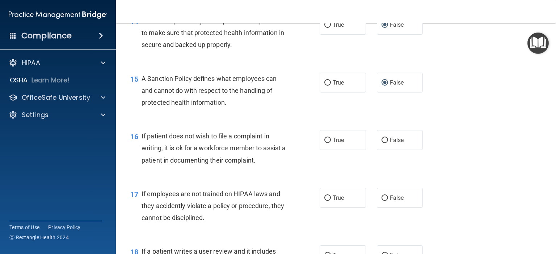
scroll to position [1013, 0]
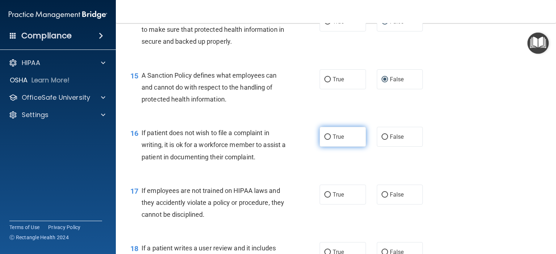
click at [325, 140] on input "True" at bounding box center [327, 137] width 7 height 5
radio input "true"
click at [381, 198] on input "False" at bounding box center [384, 194] width 7 height 5
radio input "true"
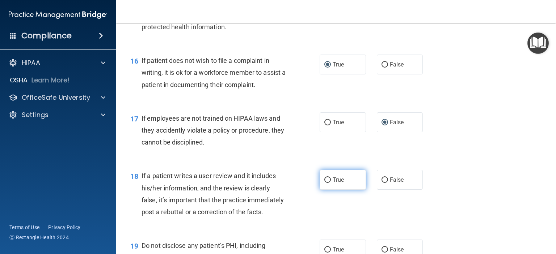
scroll to position [1122, 0]
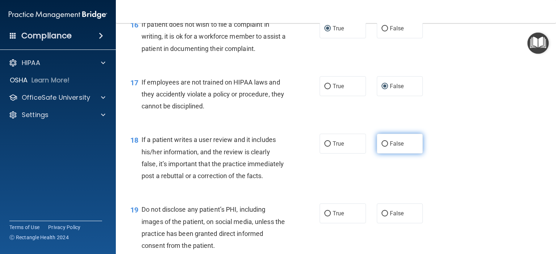
click at [381, 147] on input "False" at bounding box center [384, 143] width 7 height 5
radio input "true"
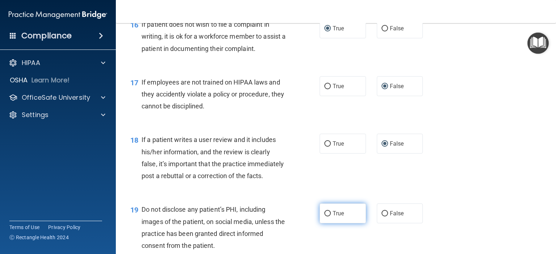
click at [326, 217] on input "True" at bounding box center [327, 213] width 7 height 5
radio input "true"
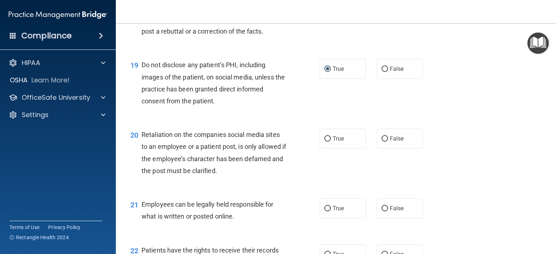
scroll to position [1303, 0]
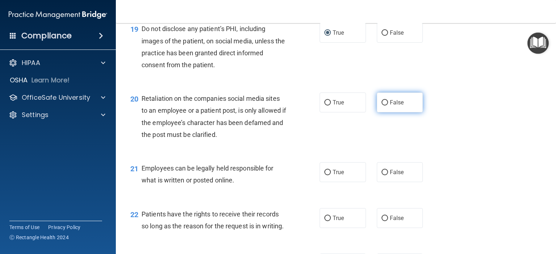
click at [381, 106] on input "False" at bounding box center [384, 102] width 7 height 5
radio input "true"
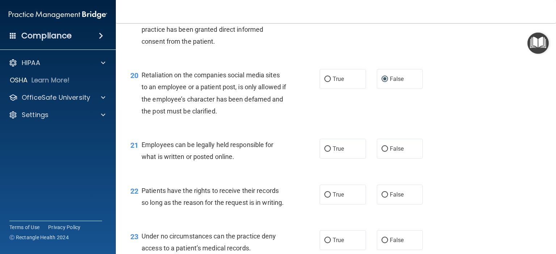
scroll to position [1339, 0]
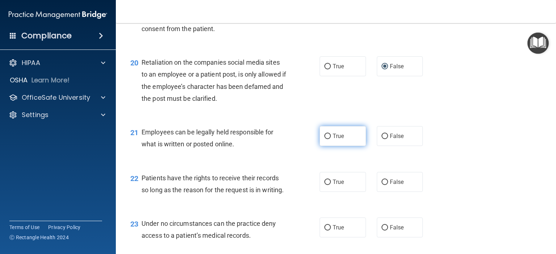
click at [324, 139] on input "True" at bounding box center [327, 136] width 7 height 5
radio input "true"
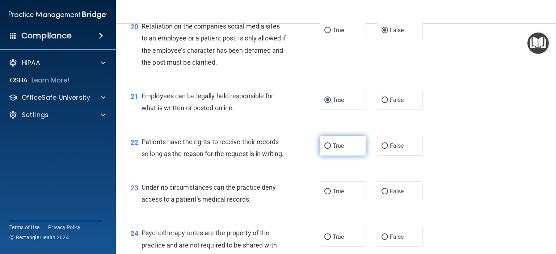
scroll to position [1411, 0]
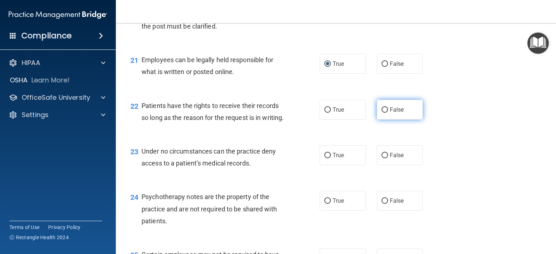
click at [381, 113] on input "False" at bounding box center [384, 109] width 7 height 5
radio input "true"
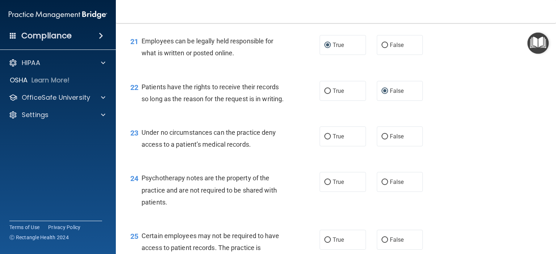
scroll to position [1447, 0]
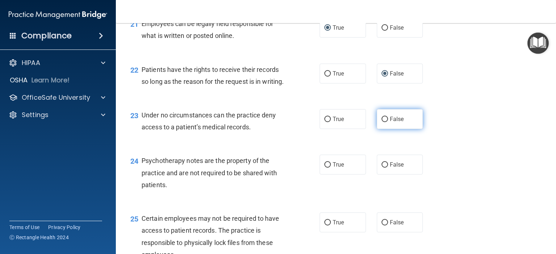
click at [381, 122] on input "False" at bounding box center [384, 119] width 7 height 5
radio input "true"
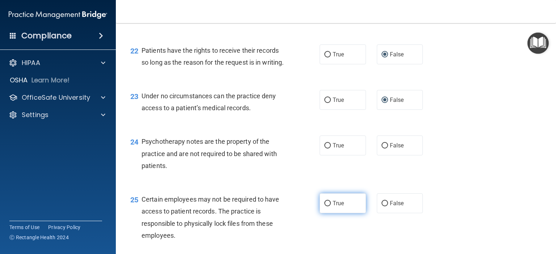
scroll to position [1483, 0]
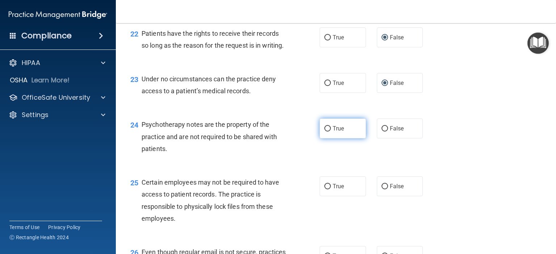
click at [325, 132] on input "True" at bounding box center [327, 128] width 7 height 5
radio input "true"
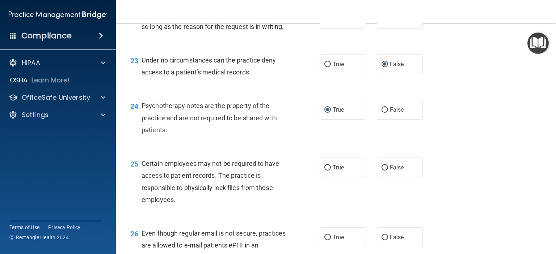
scroll to position [1556, 0]
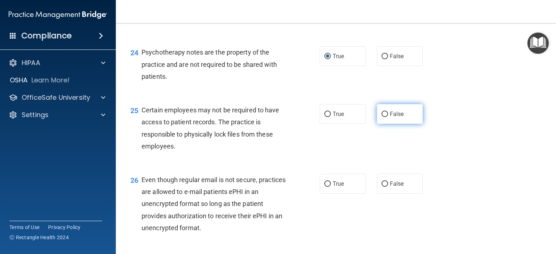
click at [381, 117] on input "False" at bounding box center [384, 114] width 7 height 5
radio input "true"
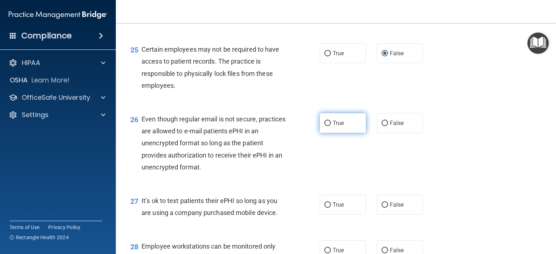
scroll to position [1628, 0]
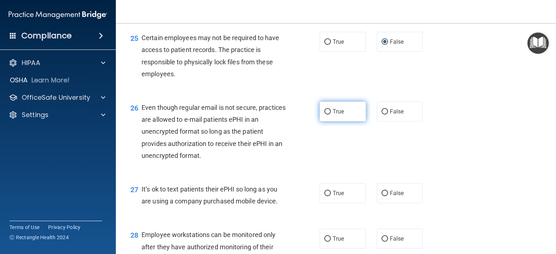
click at [324, 115] on input "True" at bounding box center [327, 111] width 7 height 5
radio input "true"
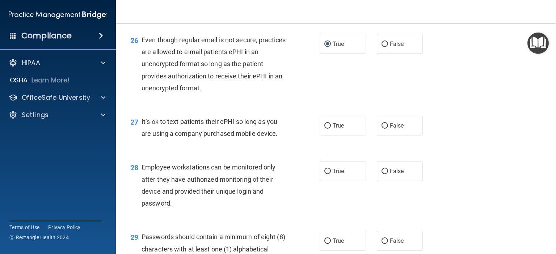
scroll to position [1701, 0]
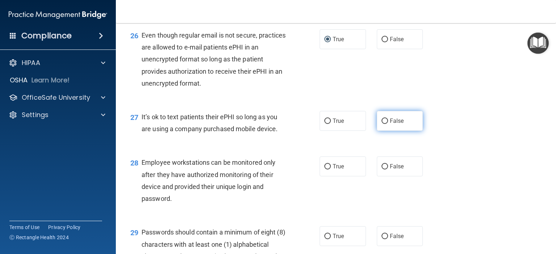
click at [382, 124] on input "False" at bounding box center [384, 121] width 7 height 5
radio input "true"
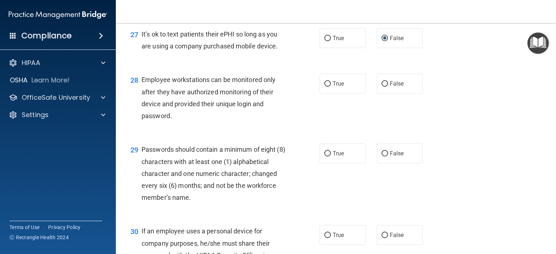
scroll to position [1809, 0]
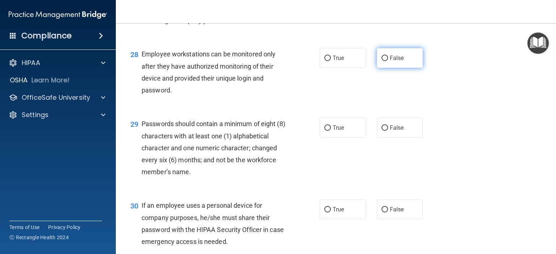
click at [381, 61] on input "False" at bounding box center [384, 58] width 7 height 5
radio input "true"
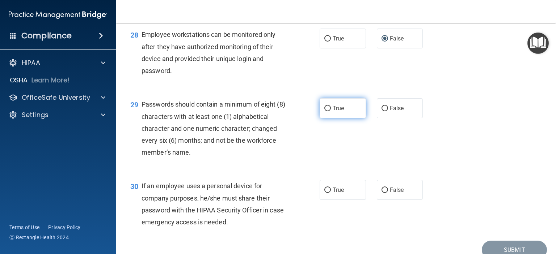
scroll to position [1845, 0]
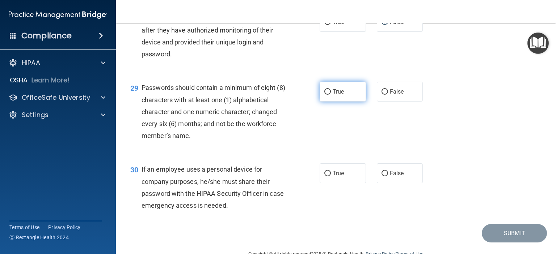
click at [326, 95] on input "True" at bounding box center [327, 91] width 7 height 5
radio input "true"
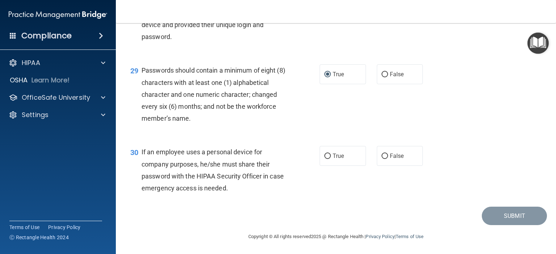
scroll to position [1899, 0]
click at [382, 157] on input "False" at bounding box center [384, 156] width 7 height 5
radio input "true"
click at [499, 212] on button "Submit" at bounding box center [514, 216] width 65 height 18
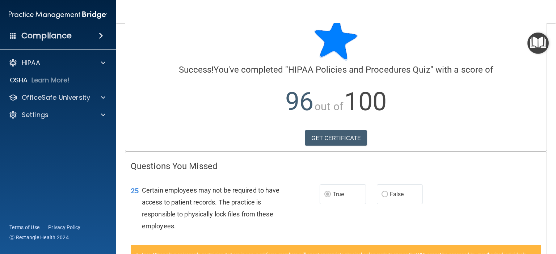
scroll to position [36, 0]
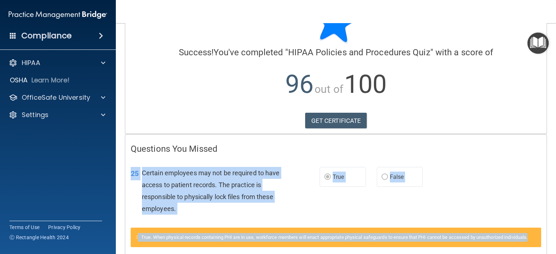
drag, startPoint x: 371, startPoint y: 244, endPoint x: 360, endPoint y: 212, distance: 34.2
click at [360, 212] on div "25 Certain employees may not be required to have access to patient records. The…" at bounding box center [336, 207] width 410 height 98
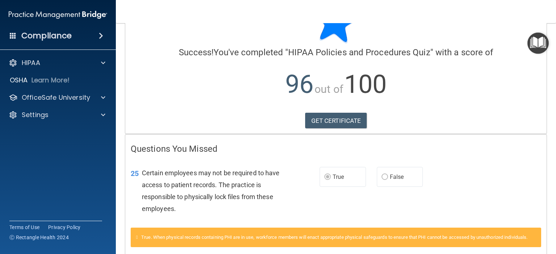
click at [360, 212] on div "25 Certain employees may not be required to have access to patient records. The…" at bounding box center [335, 193] width 421 height 70
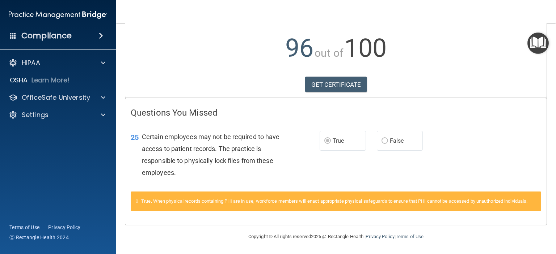
scroll to position [80, 0]
click at [336, 77] on link "GET CERTIFICATE" at bounding box center [336, 85] width 62 height 16
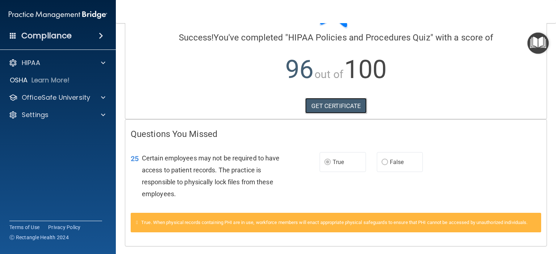
scroll to position [0, 0]
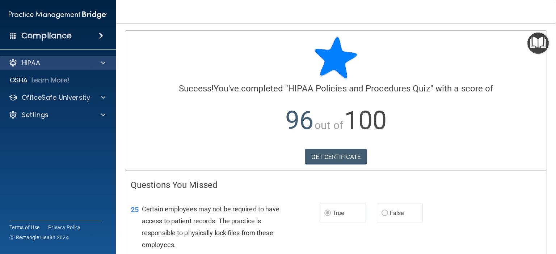
click at [48, 68] on div "HIPAA" at bounding box center [58, 63] width 116 height 14
click at [37, 65] on p "HIPAA" at bounding box center [31, 63] width 18 height 9
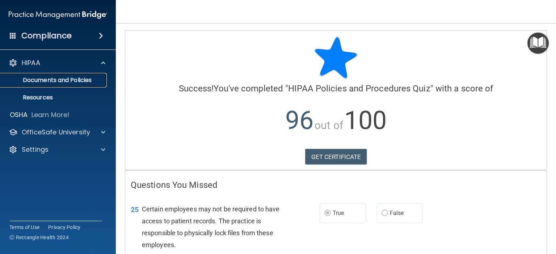
click at [59, 80] on p "Documents and Policies" at bounding box center [54, 80] width 99 height 7
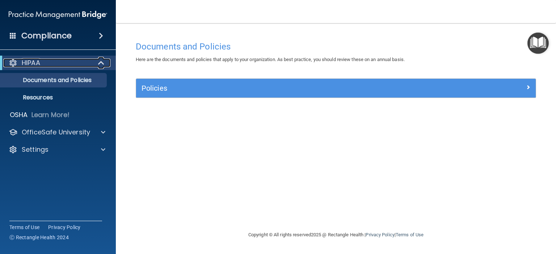
click at [100, 60] on span at bounding box center [102, 63] width 6 height 9
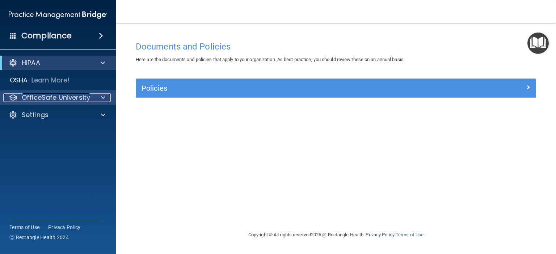
click at [104, 97] on span at bounding box center [103, 97] width 4 height 9
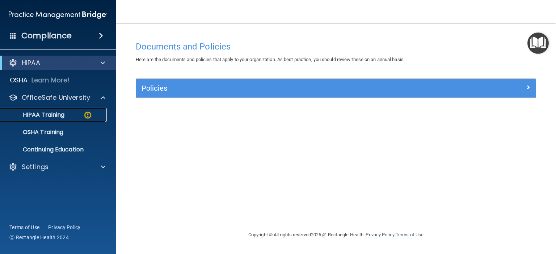
click at [87, 113] on img at bounding box center [87, 115] width 9 height 9
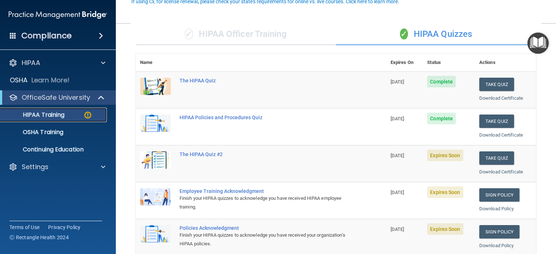
scroll to position [72, 0]
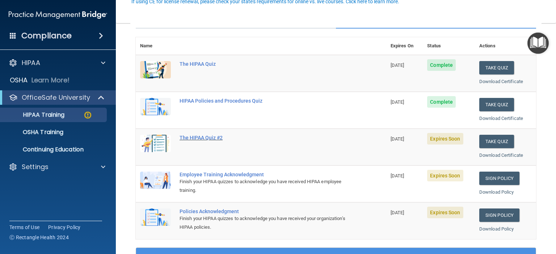
click at [202, 139] on div "The HIPAA Quiz #2" at bounding box center [264, 138] width 170 height 6
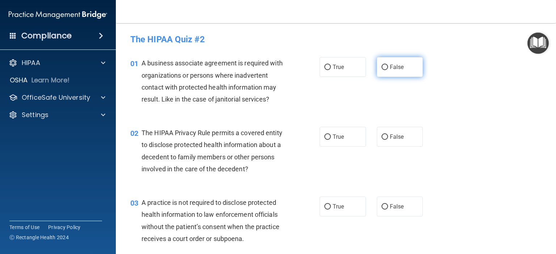
click at [384, 66] on input "False" at bounding box center [384, 67] width 7 height 5
radio input "true"
click at [324, 137] on input "True" at bounding box center [327, 137] width 7 height 5
radio input "true"
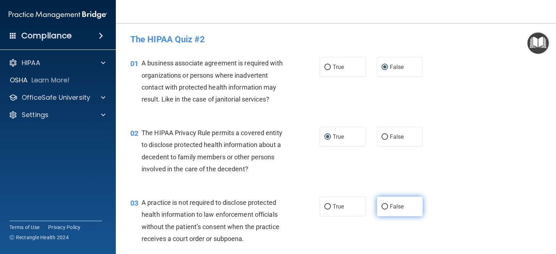
click at [381, 206] on input "False" at bounding box center [384, 206] width 7 height 5
radio input "true"
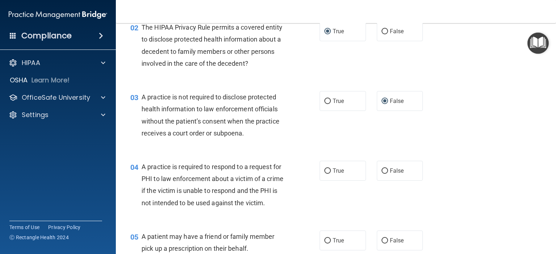
scroll to position [109, 0]
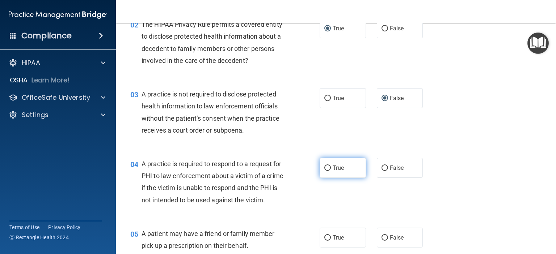
click at [324, 169] on input "True" at bounding box center [327, 168] width 7 height 5
radio input "true"
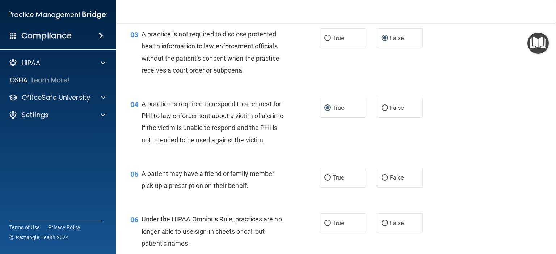
scroll to position [181, 0]
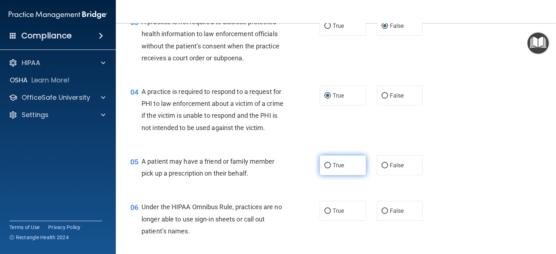
click at [325, 169] on input "True" at bounding box center [327, 165] width 7 height 5
radio input "true"
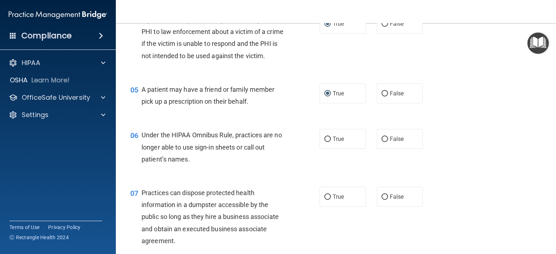
scroll to position [253, 0]
click at [381, 142] on input "False" at bounding box center [384, 138] width 7 height 5
radio input "true"
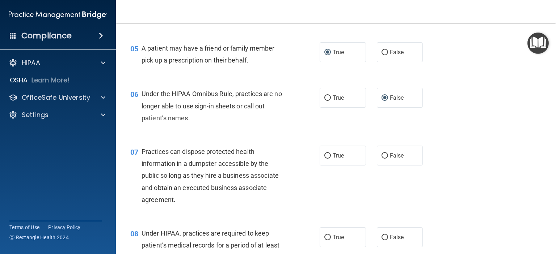
scroll to position [326, 0]
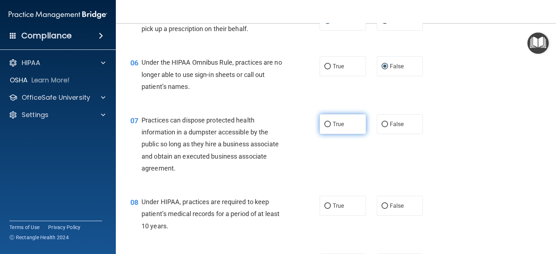
click at [324, 127] on input "True" at bounding box center [327, 124] width 7 height 5
radio input "true"
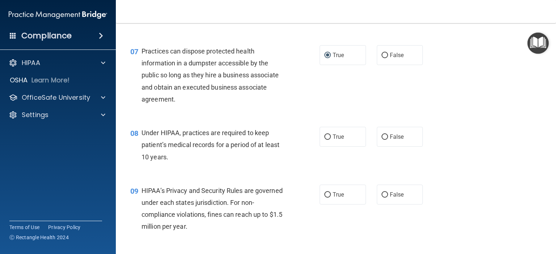
scroll to position [398, 0]
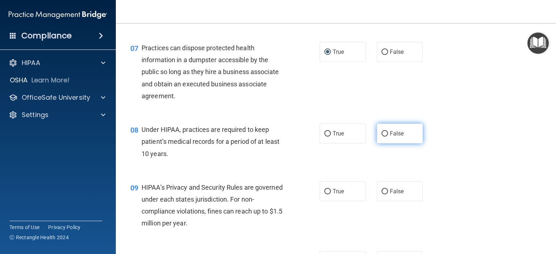
click at [381, 137] on input "False" at bounding box center [384, 133] width 7 height 5
radio input "true"
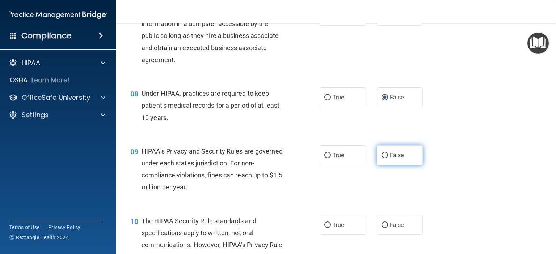
click at [381, 158] on input "False" at bounding box center [384, 155] width 7 height 5
radio input "true"
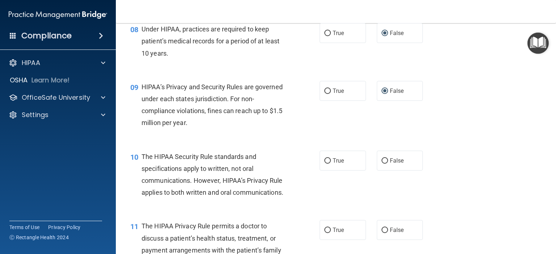
scroll to position [507, 0]
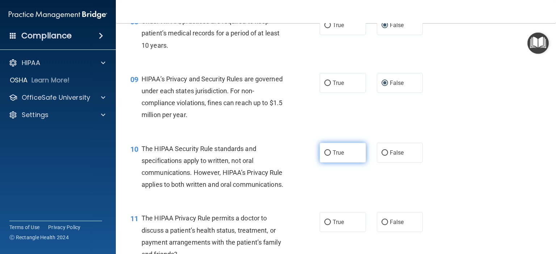
click at [324, 156] on input "True" at bounding box center [327, 153] width 7 height 5
radio input "true"
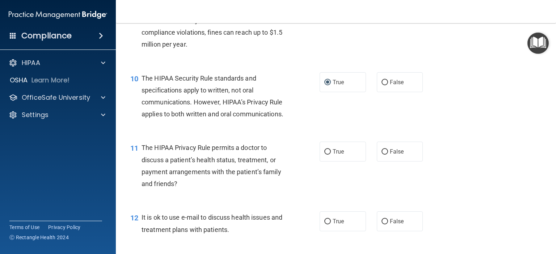
scroll to position [579, 0]
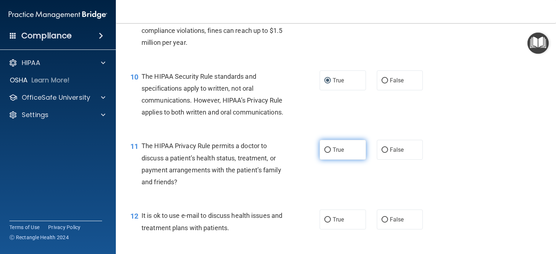
click at [324, 153] on input "True" at bounding box center [327, 150] width 7 height 5
radio input "true"
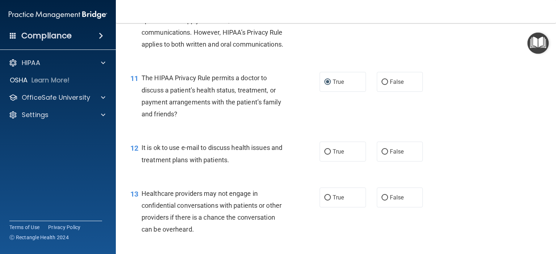
scroll to position [651, 0]
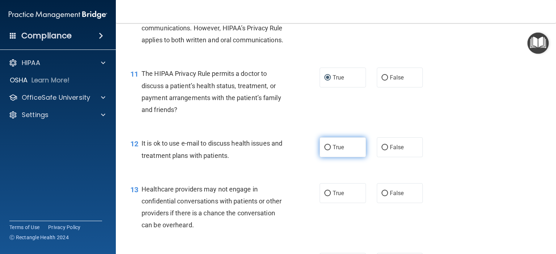
click at [324, 151] on input "True" at bounding box center [327, 147] width 7 height 5
radio input "true"
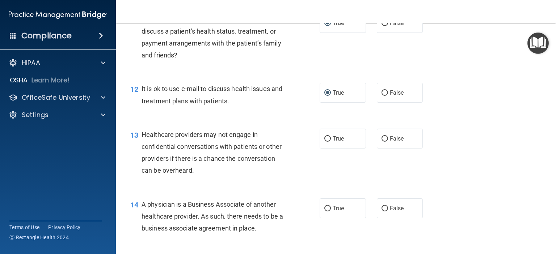
scroll to position [724, 0]
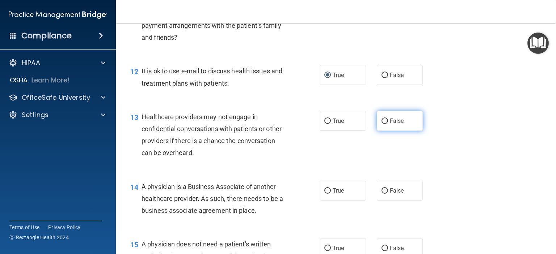
click at [381, 124] on input "False" at bounding box center [384, 121] width 7 height 5
radio input "true"
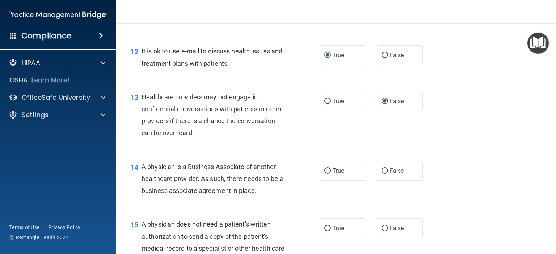
scroll to position [760, 0]
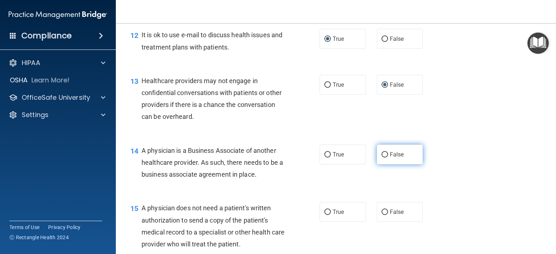
click at [384, 158] on input "False" at bounding box center [384, 154] width 7 height 5
radio input "true"
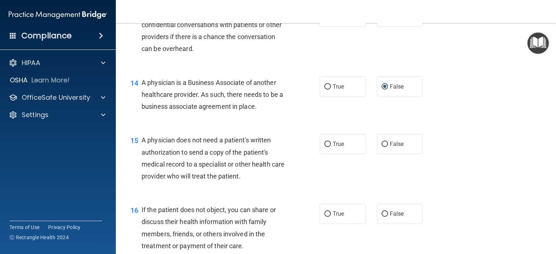
scroll to position [832, 0]
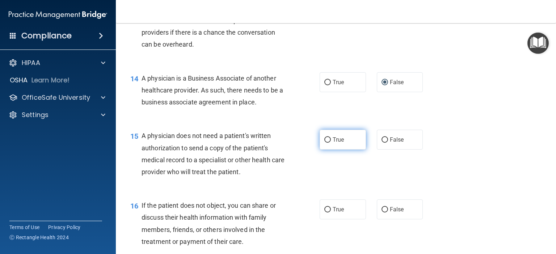
click at [326, 143] on input "True" at bounding box center [327, 139] width 7 height 5
radio input "true"
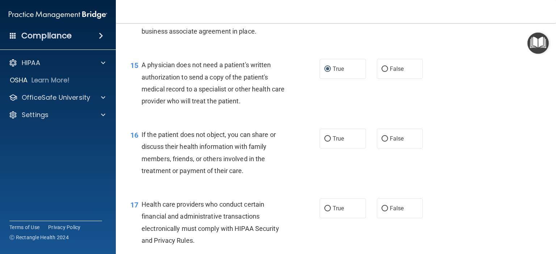
scroll to position [905, 0]
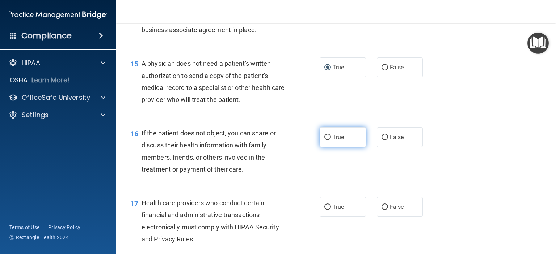
click at [324, 140] on input "True" at bounding box center [327, 137] width 7 height 5
radio input "true"
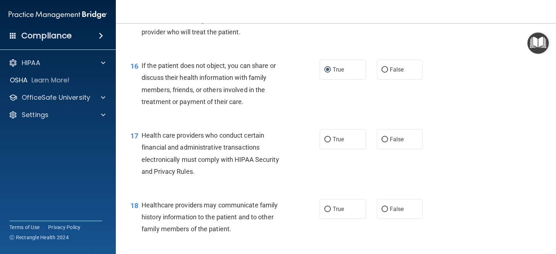
scroll to position [977, 0]
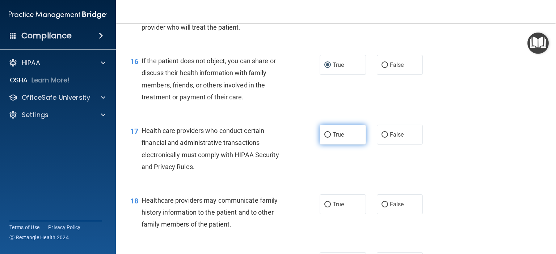
click at [326, 138] on input "True" at bounding box center [327, 134] width 7 height 5
radio input "true"
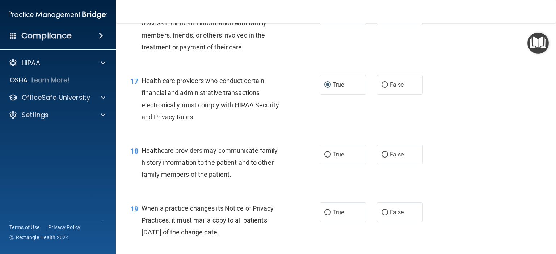
scroll to position [1049, 0]
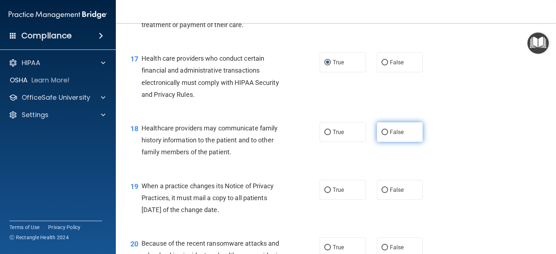
click at [381, 135] on input "False" at bounding box center [384, 132] width 7 height 5
radio input "true"
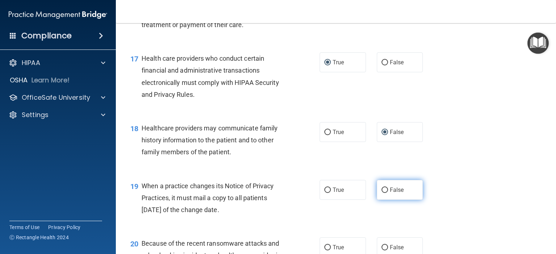
click at [381, 193] on input "False" at bounding box center [384, 190] width 7 height 5
radio input "true"
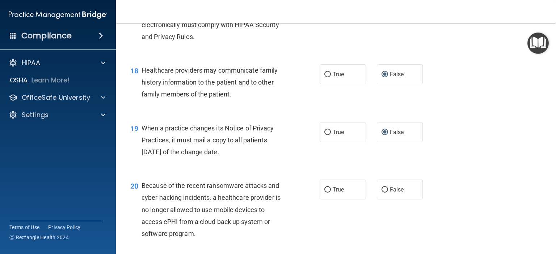
scroll to position [1122, 0]
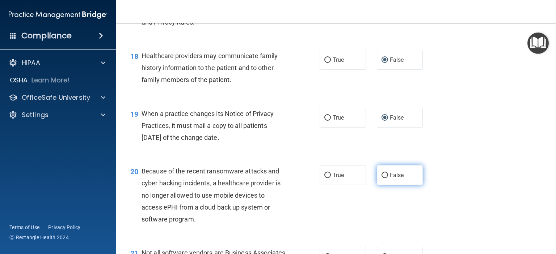
click at [382, 178] on input "False" at bounding box center [384, 175] width 7 height 5
radio input "true"
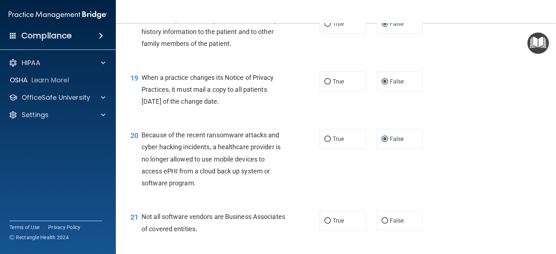
scroll to position [1194, 0]
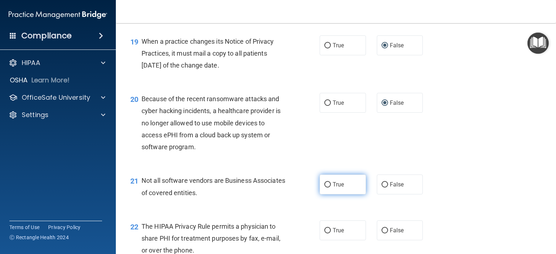
click at [324, 188] on input "True" at bounding box center [327, 184] width 7 height 5
radio input "true"
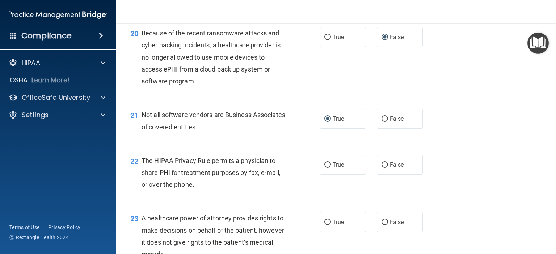
scroll to position [1266, 0]
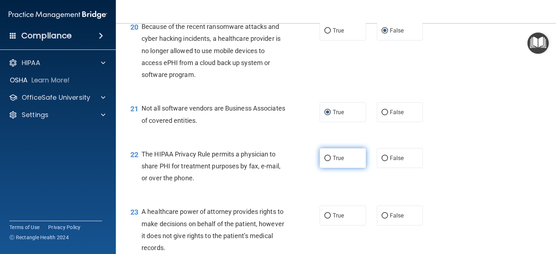
click at [323, 168] on label "True" at bounding box center [342, 158] width 46 height 20
click at [324, 161] on input "True" at bounding box center [327, 158] width 7 height 5
radio input "true"
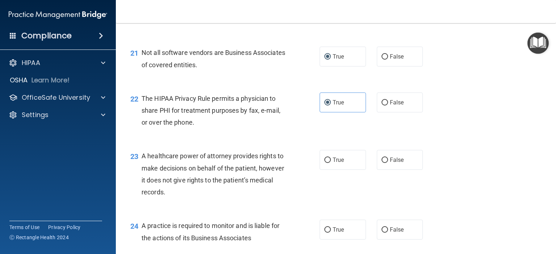
scroll to position [1339, 0]
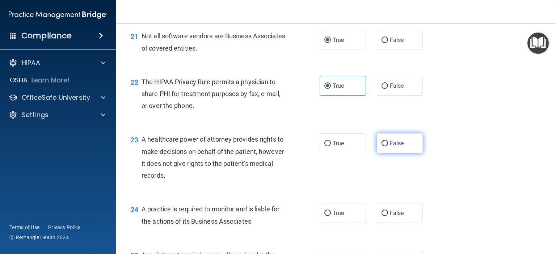
click at [381, 147] on input "False" at bounding box center [384, 143] width 7 height 5
radio input "true"
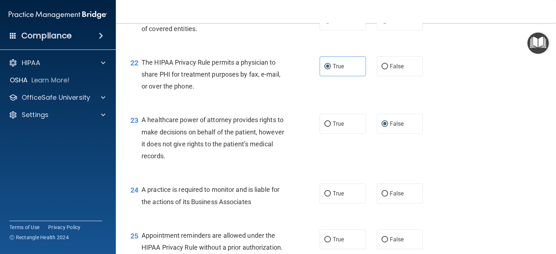
scroll to position [1375, 0]
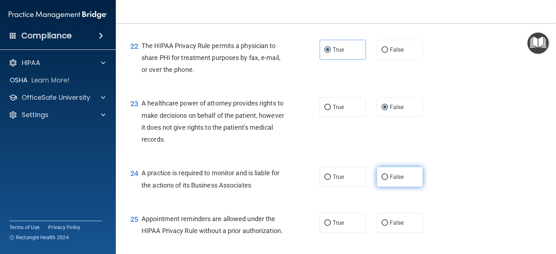
click at [381, 180] on input "False" at bounding box center [384, 177] width 7 height 5
radio input "true"
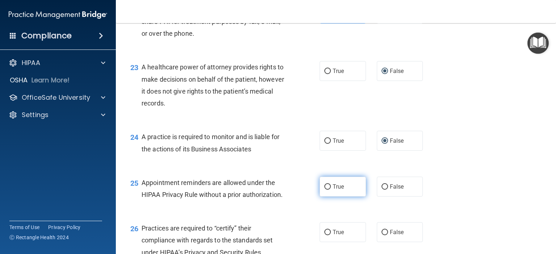
click at [324, 190] on input "True" at bounding box center [327, 187] width 7 height 5
radio input "true"
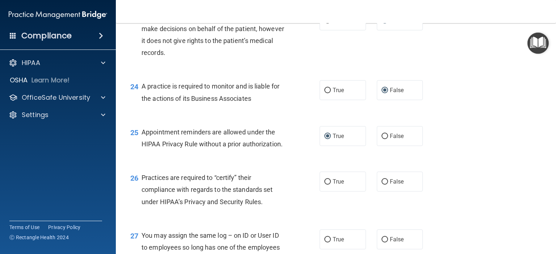
scroll to position [1483, 0]
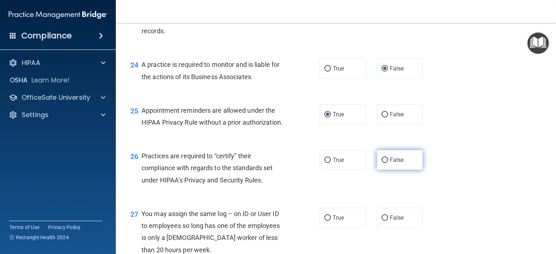
drag, startPoint x: 379, startPoint y: 186, endPoint x: 374, endPoint y: 191, distance: 7.2
click at [381, 163] on input "False" at bounding box center [384, 160] width 7 height 5
radio input "true"
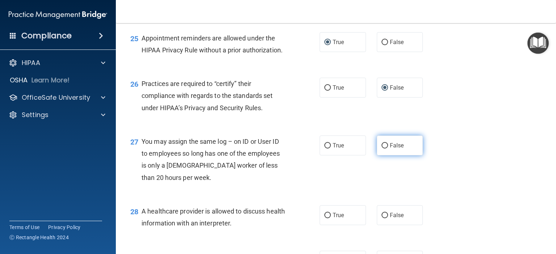
click at [381, 149] on input "False" at bounding box center [384, 145] width 7 height 5
radio input "true"
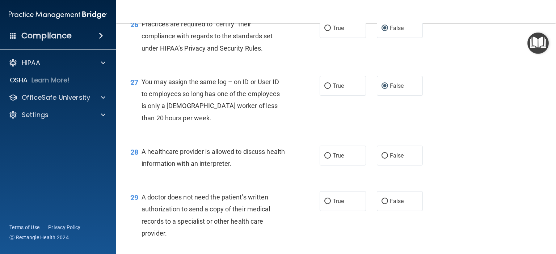
scroll to position [1628, 0]
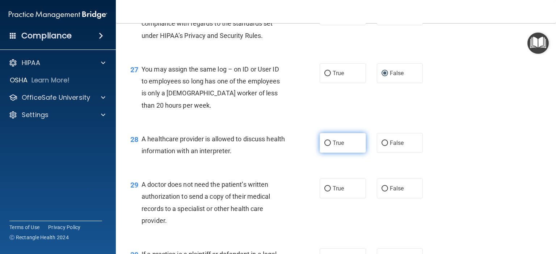
click at [323, 153] on label "True" at bounding box center [342, 143] width 46 height 20
click at [324, 146] on input "True" at bounding box center [327, 143] width 7 height 5
radio input "true"
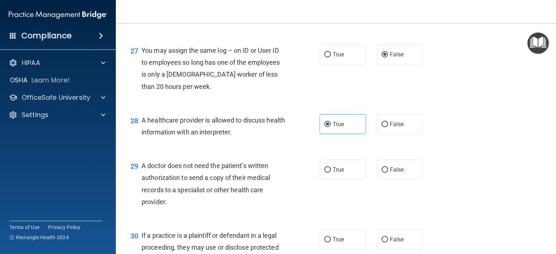
scroll to position [1664, 0]
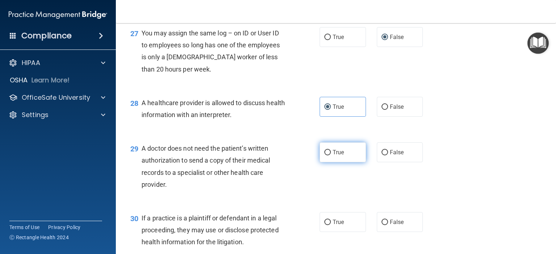
click at [324, 156] on input "True" at bounding box center [327, 152] width 7 height 5
radio input "true"
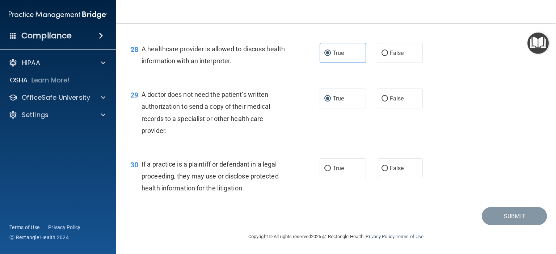
scroll to position [1737, 0]
click at [324, 172] on input "True" at bounding box center [327, 168] width 7 height 5
radio input "true"
click at [499, 217] on button "Submit" at bounding box center [514, 216] width 65 height 18
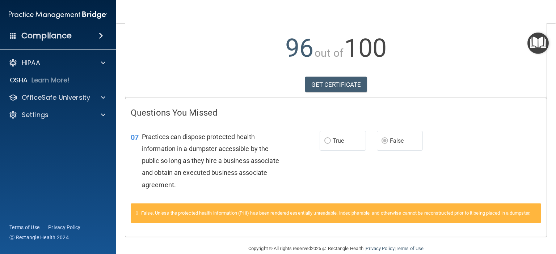
scroll to position [92, 0]
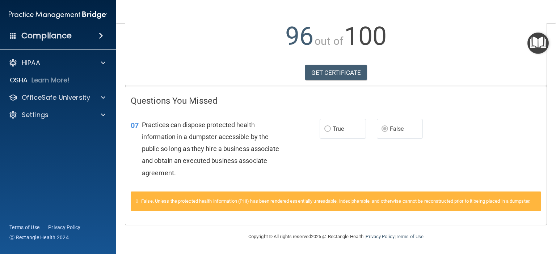
click at [385, 119] on label "False" at bounding box center [400, 129] width 46 height 20
click at [331, 65] on link "GET CERTIFICATE" at bounding box center [336, 73] width 62 height 16
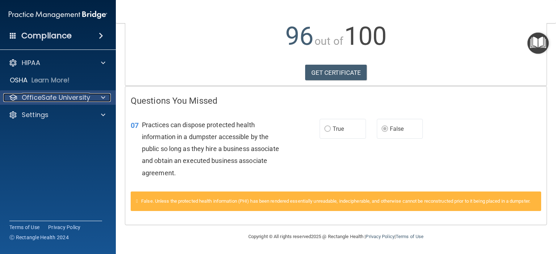
click at [105, 97] on span at bounding box center [103, 97] width 4 height 9
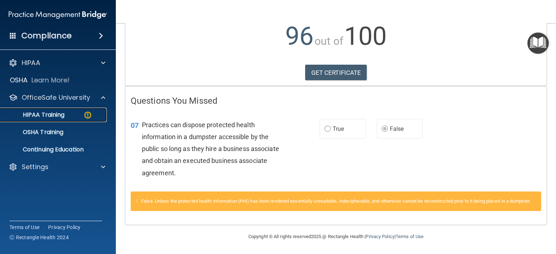
click at [59, 113] on p "HIPAA Training" at bounding box center [35, 114] width 60 height 7
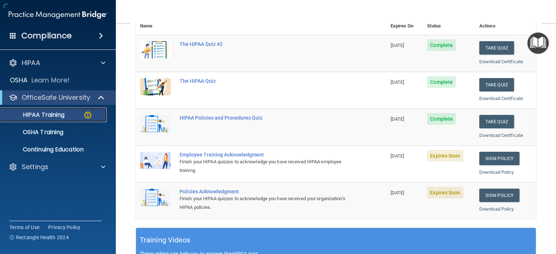
scroll to position [289, 0]
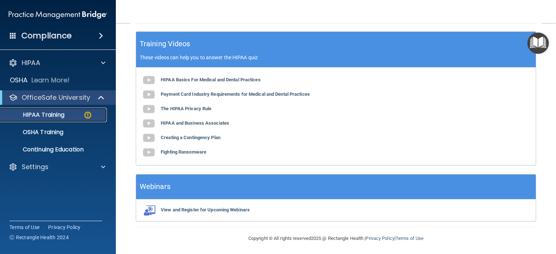
click at [87, 112] on img at bounding box center [87, 115] width 9 height 9
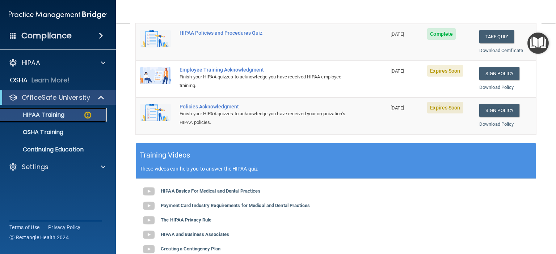
scroll to position [144, 0]
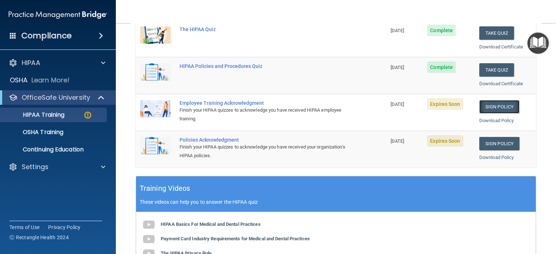
click at [487, 103] on link "Sign Policy" at bounding box center [499, 106] width 40 height 13
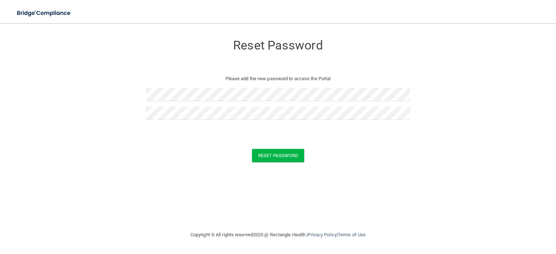
click at [286, 181] on div "Reset Password Please add the new password to access the Portal Reset Password …" at bounding box center [277, 126] width 527 height 193
click at [275, 155] on button "Reset Password" at bounding box center [278, 155] width 52 height 13
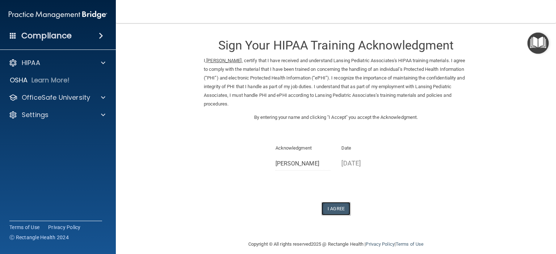
click at [333, 207] on button "I Agree" at bounding box center [335, 208] width 29 height 13
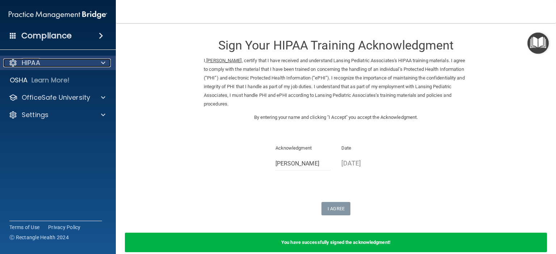
click at [37, 63] on p "HIPAA" at bounding box center [31, 63] width 18 height 9
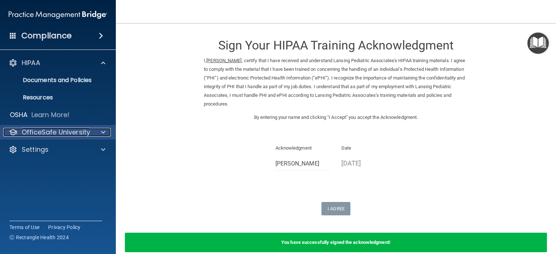
click at [101, 130] on span at bounding box center [103, 132] width 4 height 9
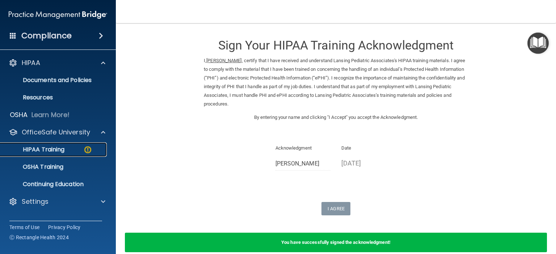
click at [60, 147] on p "HIPAA Training" at bounding box center [35, 149] width 60 height 7
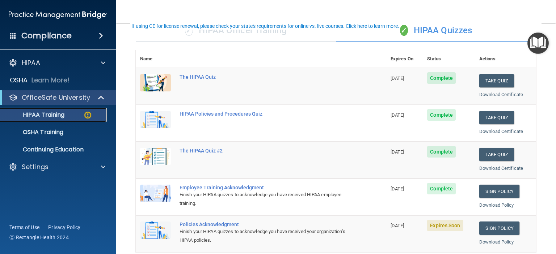
scroll to position [72, 0]
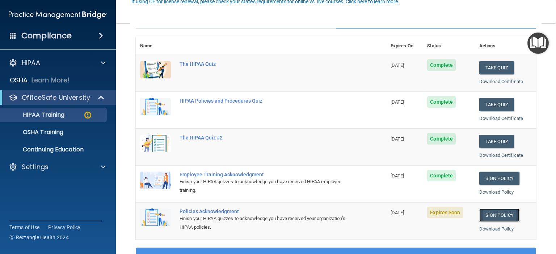
click at [492, 214] on link "Sign Policy" at bounding box center [499, 215] width 40 height 13
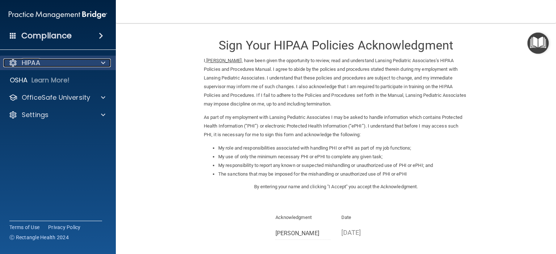
click at [103, 62] on span at bounding box center [103, 63] width 4 height 9
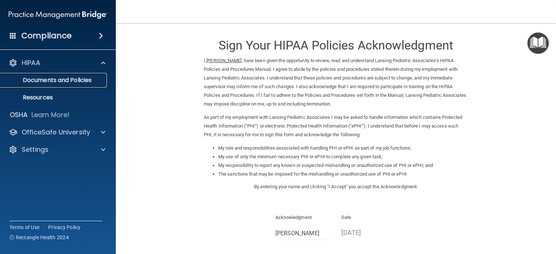
click at [66, 78] on p "Documents and Policies" at bounding box center [54, 80] width 99 height 7
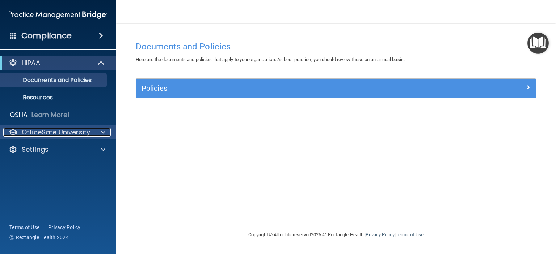
click at [100, 131] on div at bounding box center [102, 132] width 18 height 9
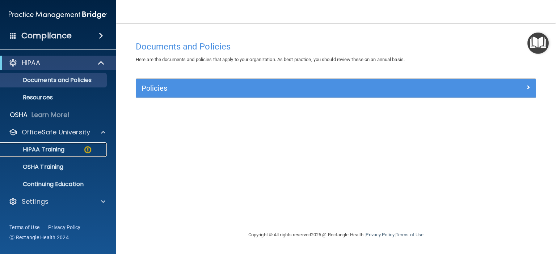
click at [45, 147] on p "HIPAA Training" at bounding box center [35, 149] width 60 height 7
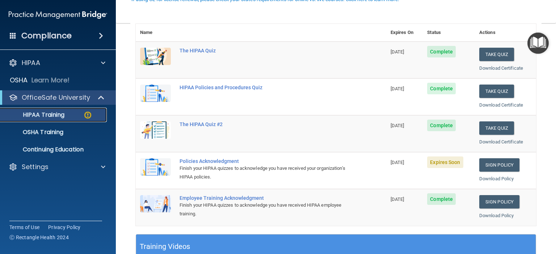
scroll to position [109, 0]
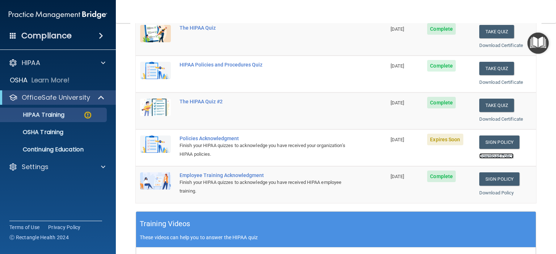
click at [498, 153] on link "Download Policy" at bounding box center [496, 155] width 35 height 5
click at [493, 139] on link "Sign Policy" at bounding box center [499, 142] width 40 height 13
click at [490, 153] on link "Download Policy" at bounding box center [496, 155] width 35 height 5
click at [485, 141] on link "Sign Policy" at bounding box center [499, 142] width 40 height 13
click at [265, 150] on div "Finish your HIPAA quizzes to acknowledge you have received your organization’s …" at bounding box center [264, 149] width 170 height 17
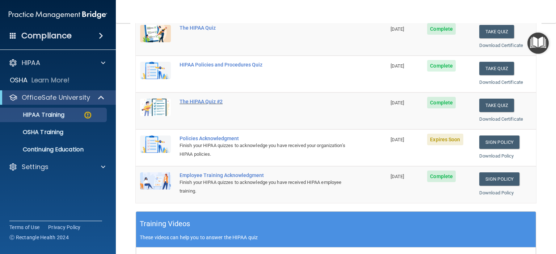
click at [259, 99] on div "The HIPAA Quiz #2" at bounding box center [264, 102] width 170 height 6
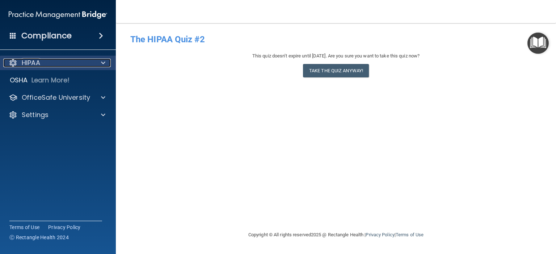
click at [48, 65] on div "HIPAA" at bounding box center [48, 63] width 90 height 9
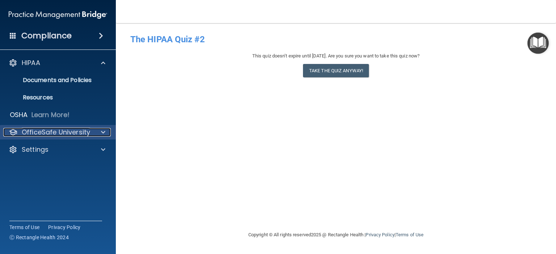
click at [100, 134] on div at bounding box center [102, 132] width 18 height 9
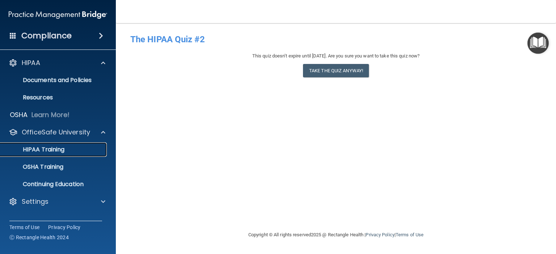
click at [58, 151] on p "HIPAA Training" at bounding box center [35, 149] width 60 height 7
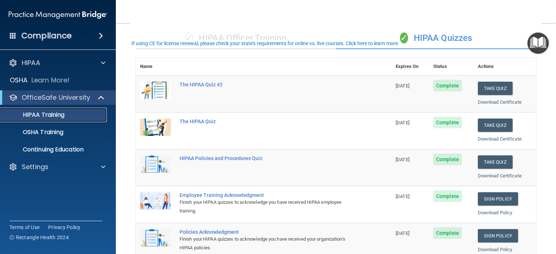
scroll to position [72, 0]
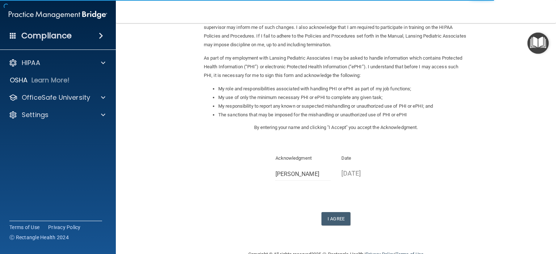
scroll to position [72, 0]
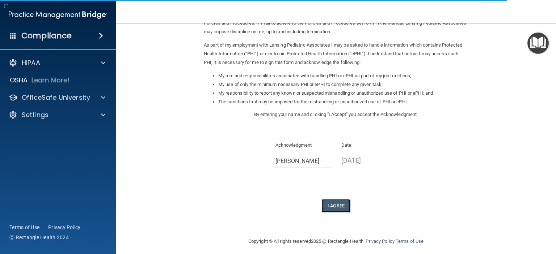
click at [335, 207] on button "I Agree" at bounding box center [335, 205] width 29 height 13
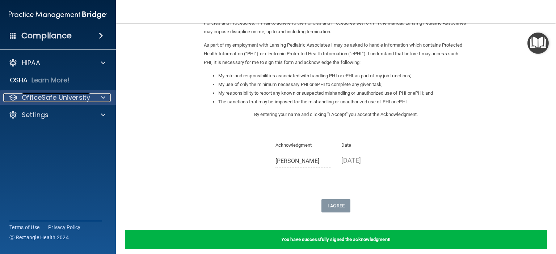
click at [104, 98] on span at bounding box center [103, 97] width 4 height 9
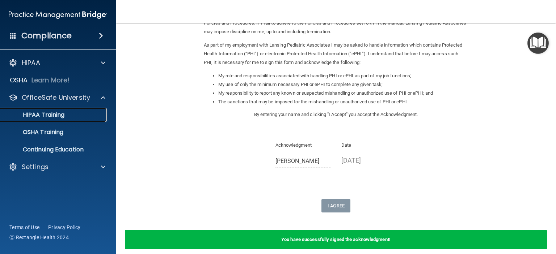
click at [62, 117] on p "HIPAA Training" at bounding box center [35, 114] width 60 height 7
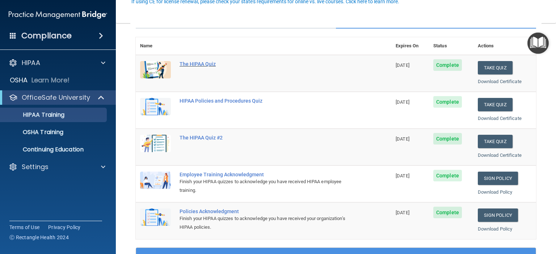
click at [196, 64] on div "The HIPAA Quiz" at bounding box center [266, 64] width 175 height 6
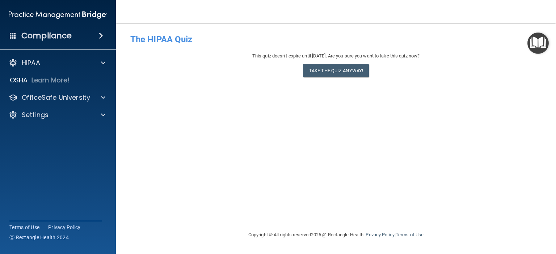
click at [534, 44] on img "Open Resource Center" at bounding box center [537, 43] width 21 height 21
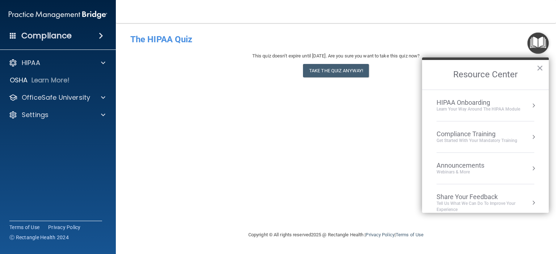
click at [372, 135] on div "- The HIPAA Quiz This quiz doesn’t expire until [DATE]. Are you sure you want t…" at bounding box center [335, 126] width 411 height 193
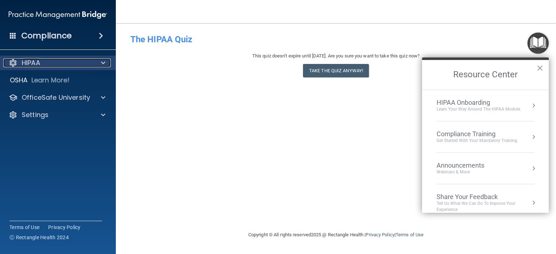
click at [103, 64] on span at bounding box center [103, 63] width 4 height 9
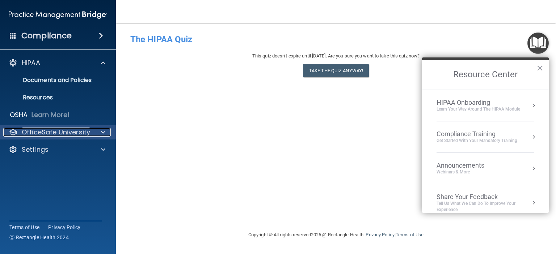
click at [99, 131] on div at bounding box center [102, 132] width 18 height 9
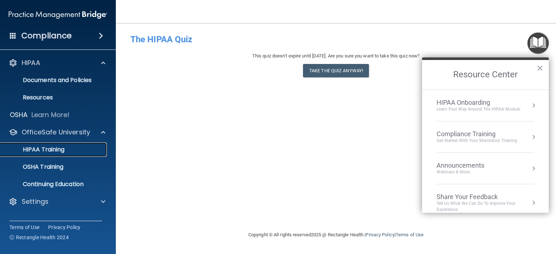
click at [52, 150] on p "HIPAA Training" at bounding box center [35, 149] width 60 height 7
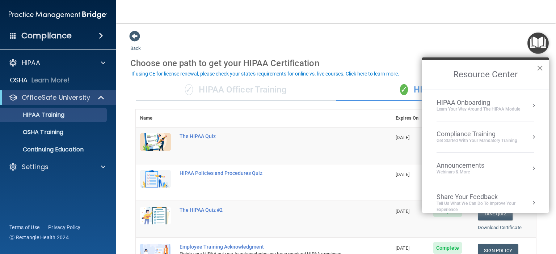
click at [538, 67] on button "×" at bounding box center [539, 68] width 7 height 12
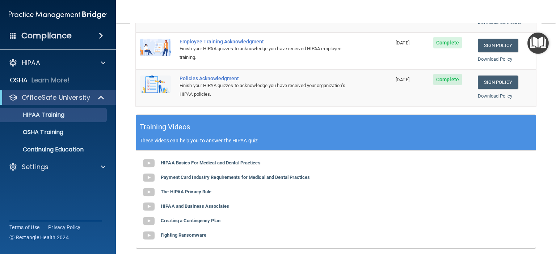
scroll to position [217, 0]
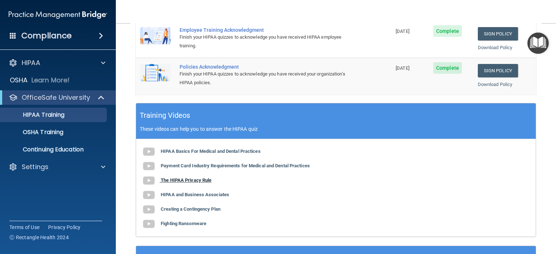
click at [179, 179] on b "The HIPAA Privacy Rule" at bounding box center [186, 180] width 51 height 5
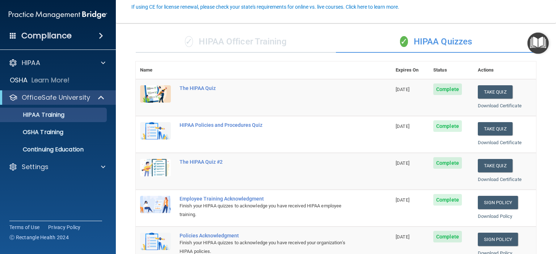
scroll to position [0, 0]
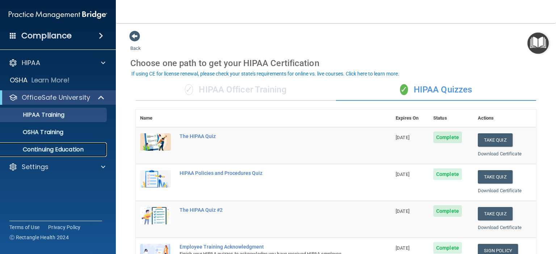
click at [77, 151] on p "Continuing Education" at bounding box center [54, 149] width 99 height 7
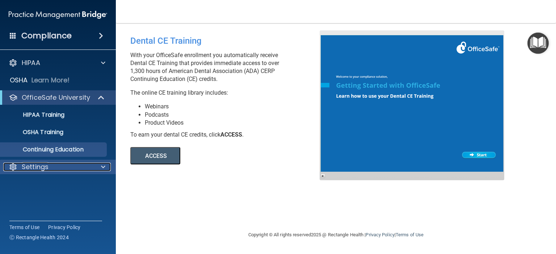
click at [103, 164] on span at bounding box center [103, 167] width 4 height 9
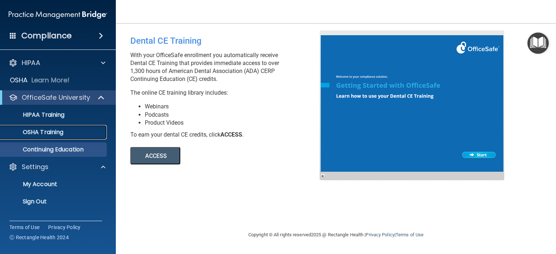
click at [43, 133] on p "OSHA Training" at bounding box center [34, 132] width 59 height 7
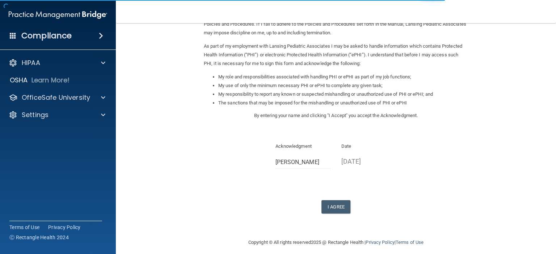
scroll to position [72, 0]
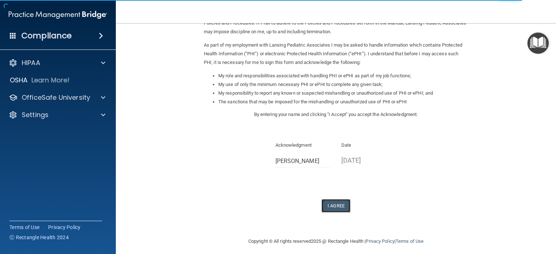
click at [336, 206] on button "I Agree" at bounding box center [335, 205] width 29 height 13
